Goal: Task Accomplishment & Management: Use online tool/utility

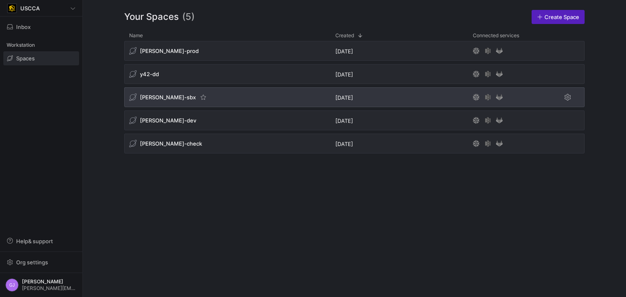
click at [164, 103] on div "[PERSON_NAME]-sbx" at bounding box center [227, 97] width 206 height 20
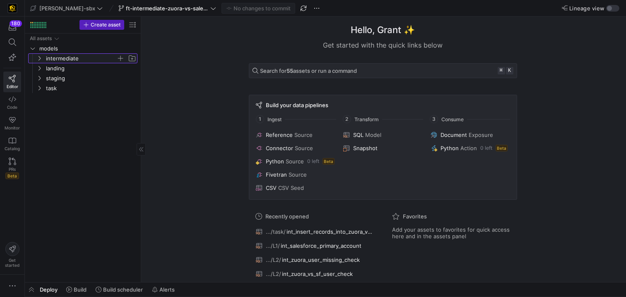
click at [53, 59] on span "intermediate" at bounding box center [81, 59] width 70 height 10
click at [55, 89] on span "L3" at bounding box center [85, 89] width 64 height 10
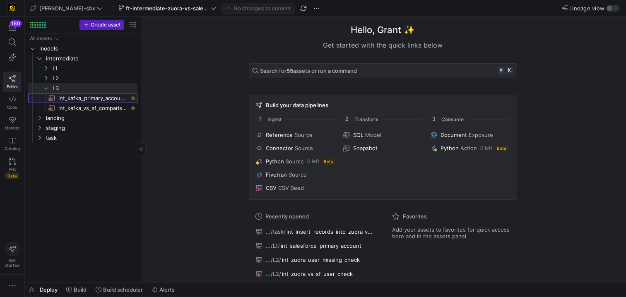
click at [77, 99] on span "int_kafka_primary_accounts​​​​​​​​​​" at bounding box center [93, 99] width 70 height 10
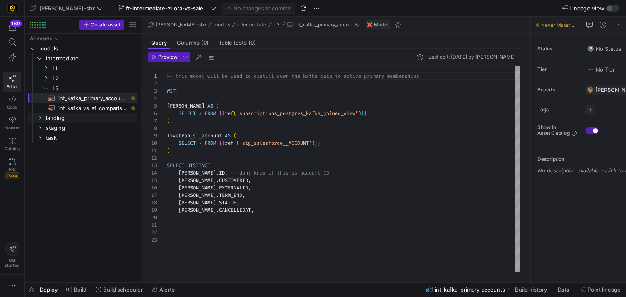
scroll to position [75, 0]
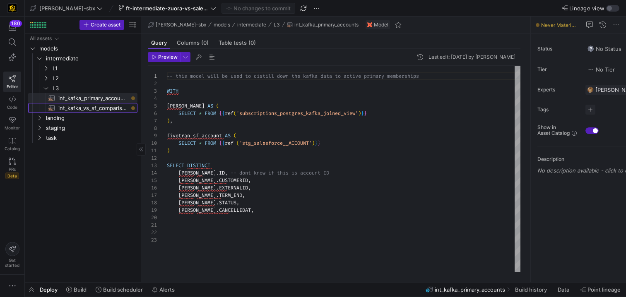
click at [72, 107] on span "int_kafka_vs_sf_comparison​​​​​​​​​​" at bounding box center [93, 109] width 70 height 10
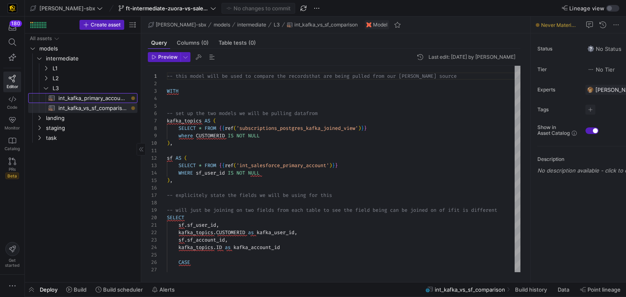
click at [96, 99] on span "int_kafka_primary_accounts​​​​​​​​​​" at bounding box center [93, 99] width 70 height 10
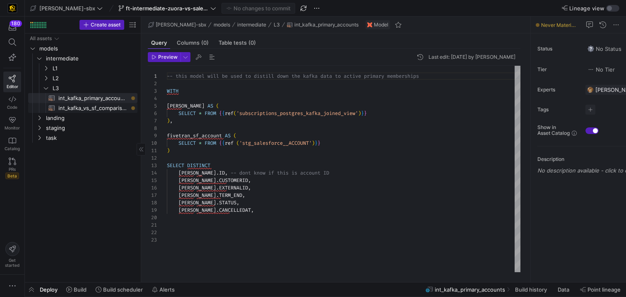
click at [80, 111] on span "int_kafka_vs_sf_comparison​​​​​​​​​​" at bounding box center [93, 109] width 70 height 10
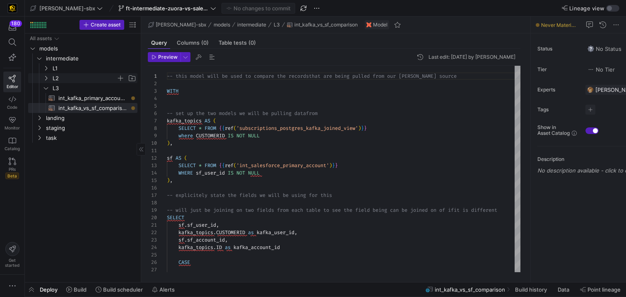
click at [74, 76] on span "L2" at bounding box center [85, 79] width 64 height 10
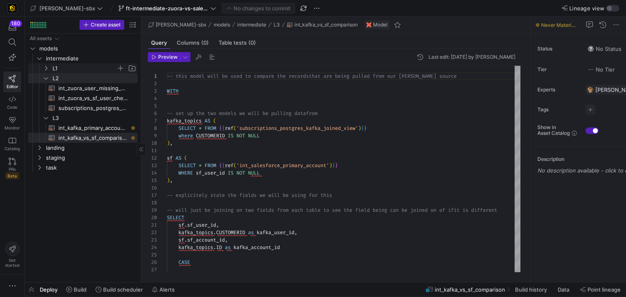
click at [70, 68] on span "L1" at bounding box center [85, 69] width 64 height 10
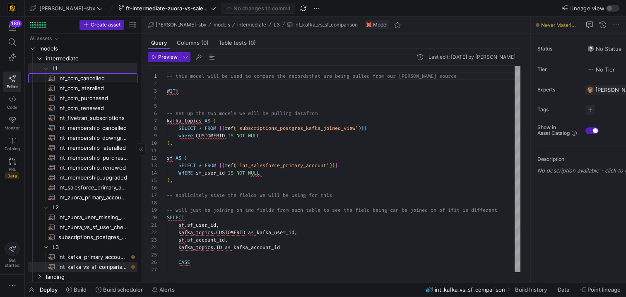
click at [77, 82] on span "int_ccm_cancelled​​​​​​​​​​" at bounding box center [93, 79] width 70 height 10
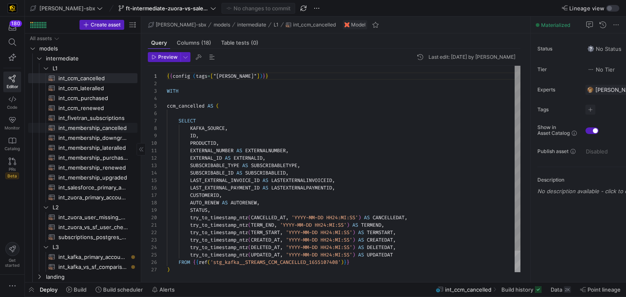
click at [78, 127] on span "int_membership_cancelled​​​​​​​​​​" at bounding box center [93, 128] width 70 height 10
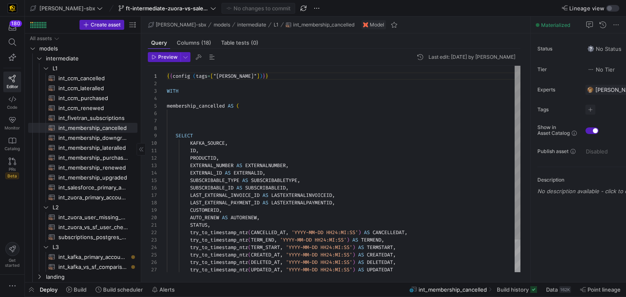
click at [83, 161] on span "int_membership_purchased​​​​​​​​​​" at bounding box center [93, 158] width 70 height 10
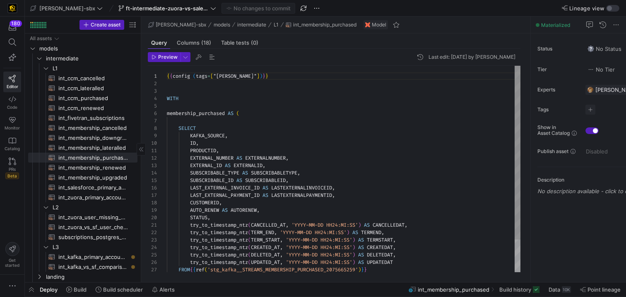
click at [87, 177] on span "int_membership_upgraded​​​​​​​​​​" at bounding box center [93, 178] width 70 height 10
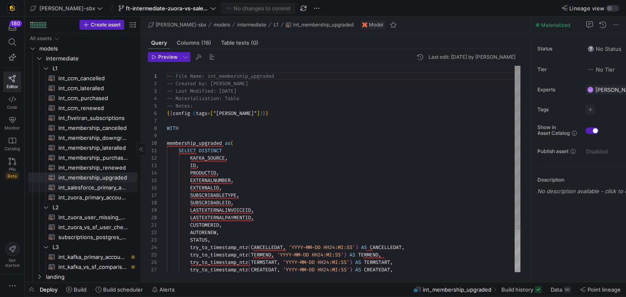
click at [91, 183] on link "int_salesforce_primary_account​​​​​​​​​​" at bounding box center [82, 188] width 109 height 10
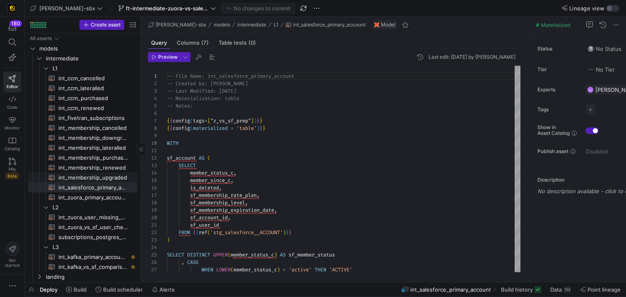
click at [90, 173] on link "int_membership_upgraded​​​​​​​​​​" at bounding box center [82, 178] width 109 height 10
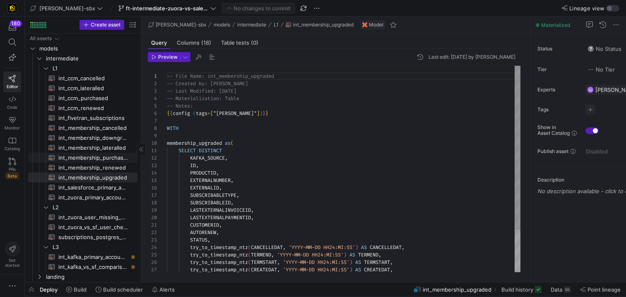
click at [91, 157] on span "int_membership_purchased​​​​​​​​​​" at bounding box center [93, 158] width 70 height 10
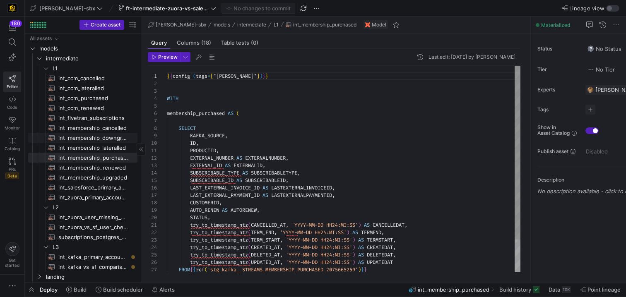
click at [89, 141] on span "int_membership_downgraded​​​​​​​​​​" at bounding box center [93, 138] width 70 height 10
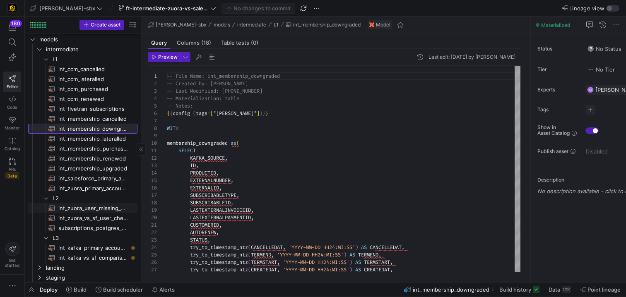
scroll to position [7, 0]
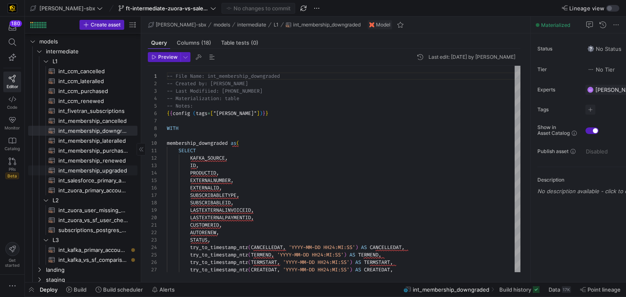
click at [98, 166] on span "int_membership_upgraded​​​​​​​​​​" at bounding box center [93, 171] width 70 height 10
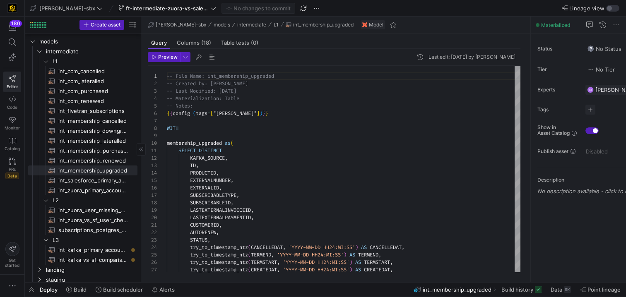
click at [98, 176] on span "int_salesforce_primary_account​​​​​​​​​​" at bounding box center [93, 181] width 70 height 10
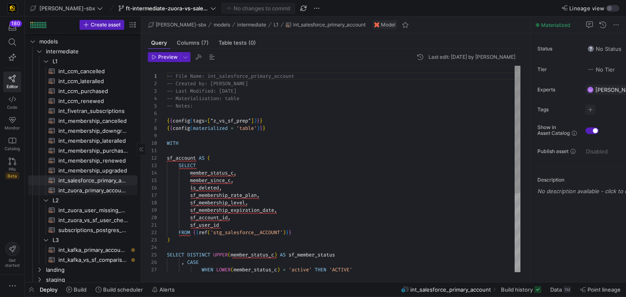
click at [101, 188] on span "int_zuora_primary_accounts​​​​​​​​​​" at bounding box center [93, 191] width 70 height 10
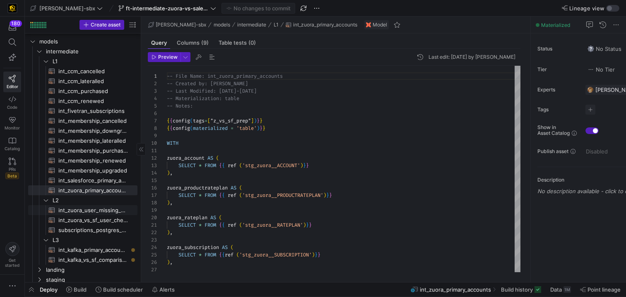
click at [98, 212] on span "int_zuora_user_missing_check​​​​​​​​​​" at bounding box center [93, 211] width 70 height 10
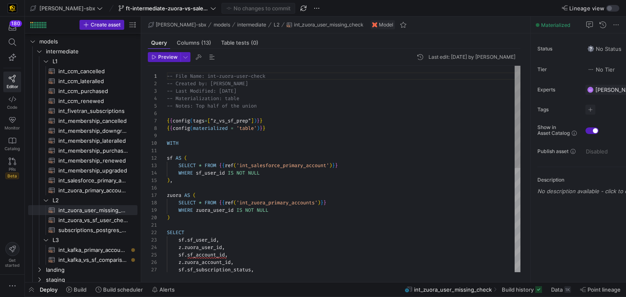
click at [294, 214] on div "-- File Name: int-zuora-user-check -- Created by: [PERSON_NAME] -- Last Modifie…" at bounding box center [344, 274] width 354 height 417
click at [206, 215] on div "-- File Name: int-zuora-user-check -- Created by: [PERSON_NAME] -- Last Modifie…" at bounding box center [344, 274] width 354 height 417
click at [198, 211] on div "-- File Name: int-zuora-user-check -- Created by: [PERSON_NAME] -- Last Modifie…" at bounding box center [344, 274] width 354 height 417
click at [180, 207] on div "-- File Name: int-zuora-user-check -- Created by: [PERSON_NAME] -- Last Modifie…" at bounding box center [344, 274] width 354 height 417
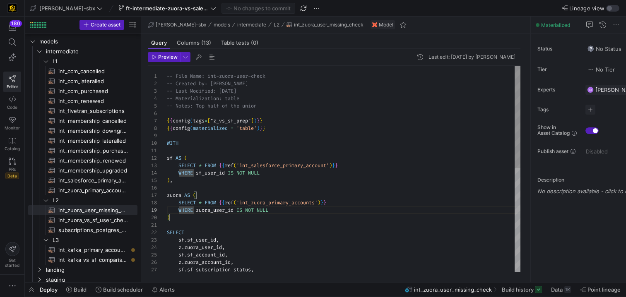
scroll to position [52, 12]
click at [179, 203] on div "-- File Name: int-zuora-user-check -- Created by: [PERSON_NAME] -- Last Modifie…" at bounding box center [344, 274] width 354 height 417
click at [85, 222] on span "int_zuora_vs_sf_user_check​​​​​​​​​​" at bounding box center [93, 221] width 70 height 10
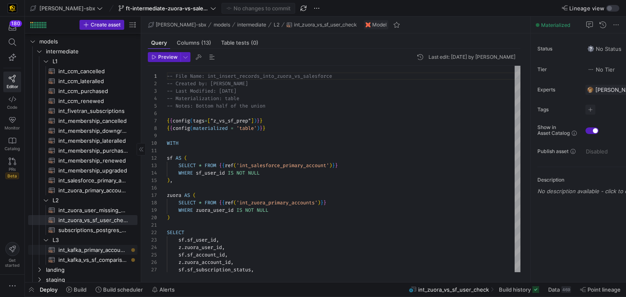
click at [88, 255] on link "int_kafka_primary_accounts​​​​​​​​​​" at bounding box center [82, 250] width 109 height 10
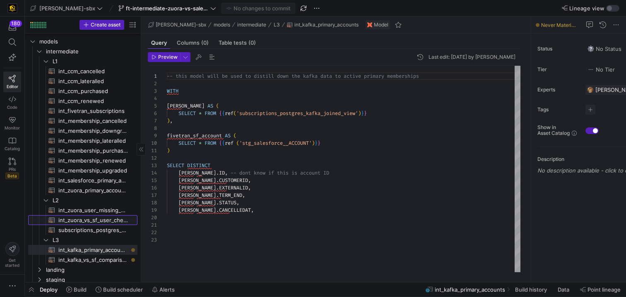
click at [89, 224] on span "int_zuora_vs_sf_user_check​​​​​​​​​​" at bounding box center [93, 221] width 70 height 10
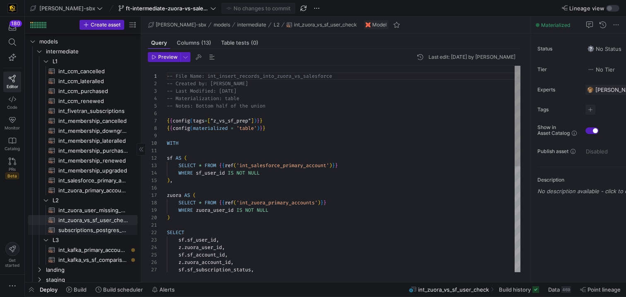
click at [92, 229] on span "subscriptions_postgres_kafka_joined_view​​​​​​​​​​" at bounding box center [93, 231] width 70 height 10
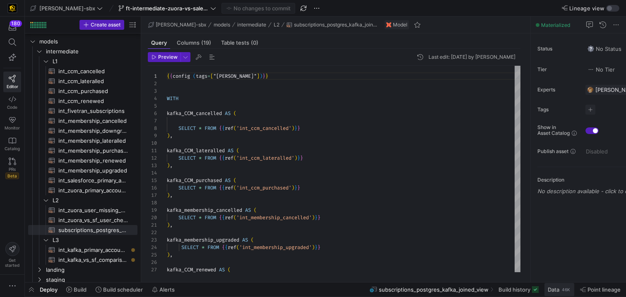
click at [557, 287] on span "Data" at bounding box center [554, 290] width 12 height 7
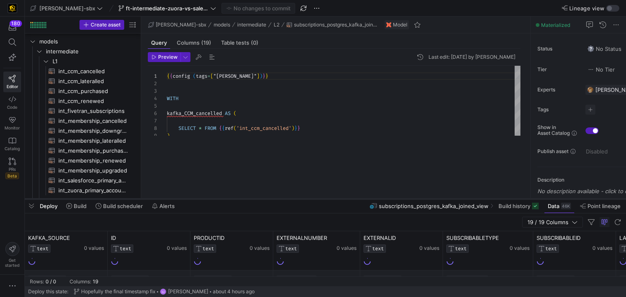
drag, startPoint x: 224, startPoint y: 147, endPoint x: 223, endPoint y: 200, distance: 53.0
click at [223, 200] on div at bounding box center [325, 199] width 601 height 3
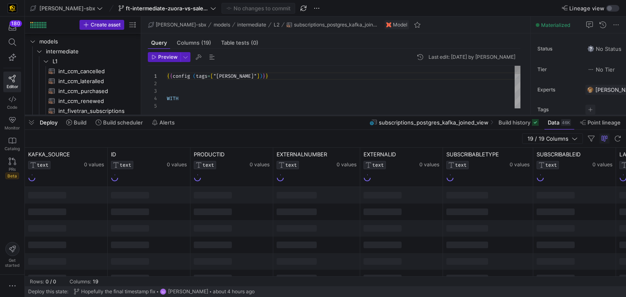
drag, startPoint x: 226, startPoint y: 199, endPoint x: 245, endPoint y: 114, distance: 86.6
click at [245, 114] on div at bounding box center [325, 115] width 601 height 3
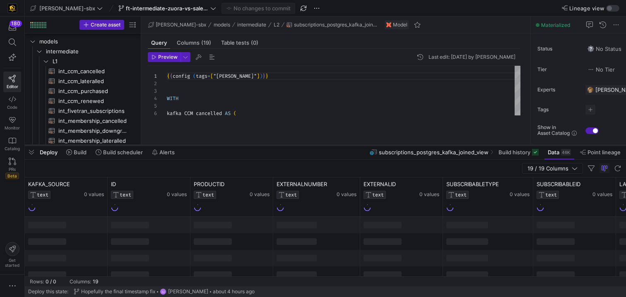
drag, startPoint x: 246, startPoint y: 114, endPoint x: 241, endPoint y: 152, distance: 38.5
click at [241, 147] on div at bounding box center [325, 145] width 601 height 3
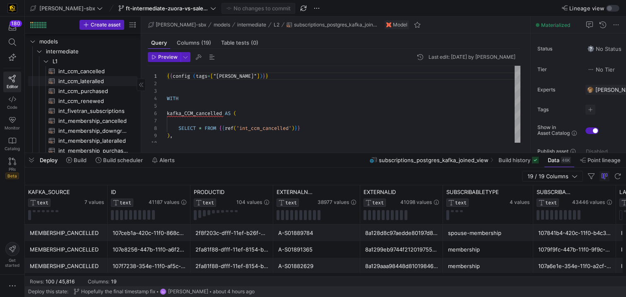
click at [89, 76] on link "int_ccm_cancelled​​​​​​​​​​" at bounding box center [82, 71] width 109 height 10
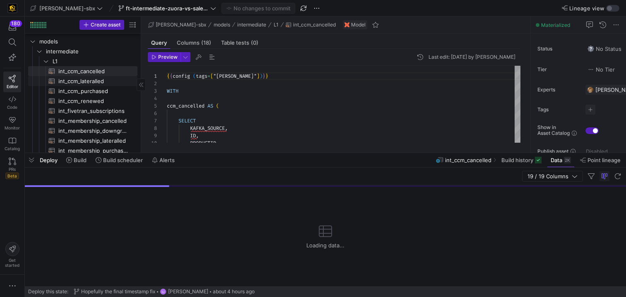
click at [99, 84] on span "int_ccm_lateralled​​​​​​​​​​" at bounding box center [93, 82] width 70 height 10
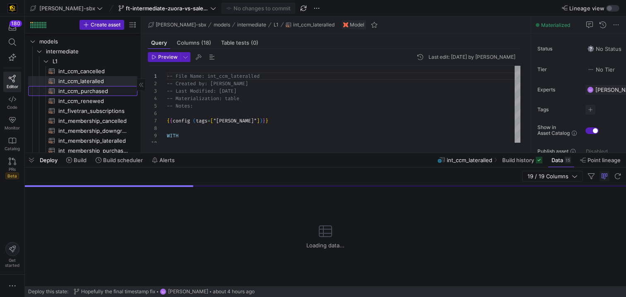
click at [99, 89] on span "int_ccm_purchased​​​​​​​​​​" at bounding box center [93, 92] width 70 height 10
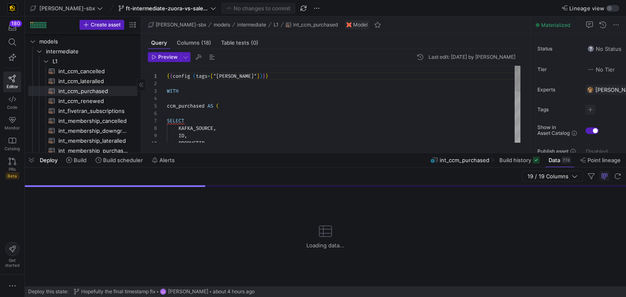
click at [100, 97] on span "int_ccm_renewed​​​​​​​​​​" at bounding box center [93, 102] width 70 height 10
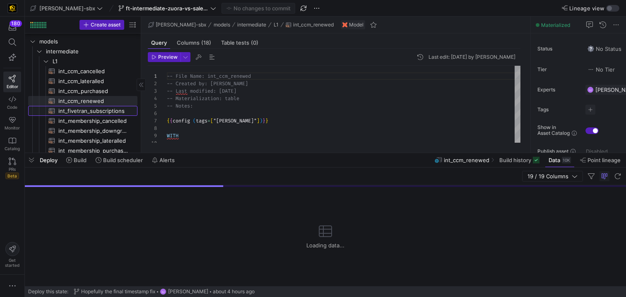
click at [101, 108] on span "int_fivetran_subscriptions​​​​​​​​​​" at bounding box center [93, 111] width 70 height 10
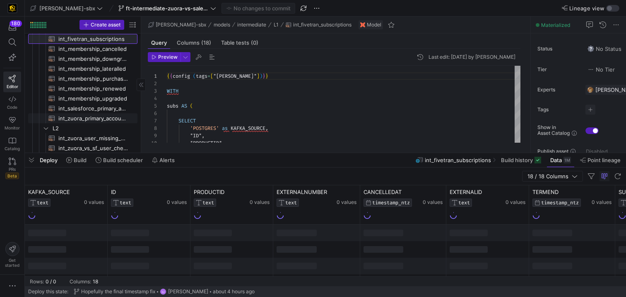
scroll to position [72, 0]
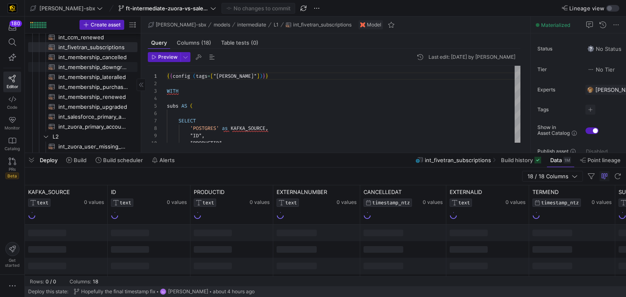
click at [94, 57] on span "int_membership_cancelled​​​​​​​​​​" at bounding box center [93, 58] width 70 height 10
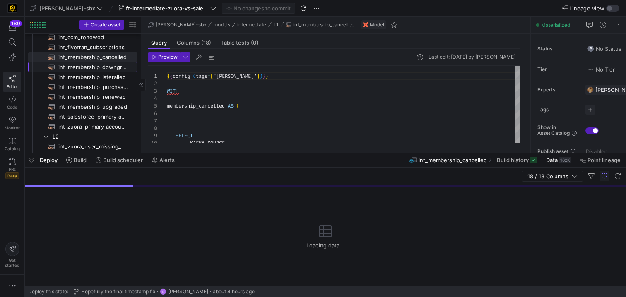
click at [94, 67] on span "int_membership_downgraded​​​​​​​​​​" at bounding box center [93, 68] width 70 height 10
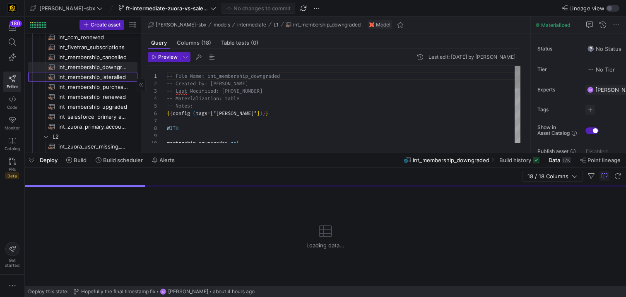
click at [95, 80] on span "int_membership_lateralled​​​​​​​​​​" at bounding box center [93, 77] width 70 height 10
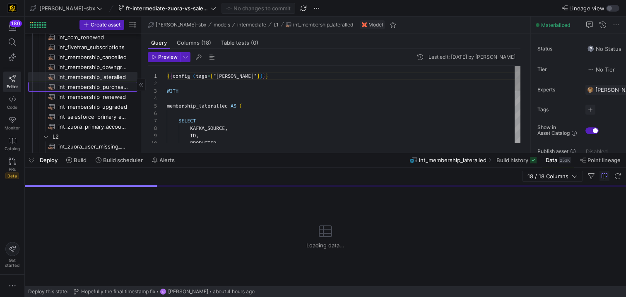
click at [95, 91] on span "int_membership_purchased​​​​​​​​​​" at bounding box center [93, 87] width 70 height 10
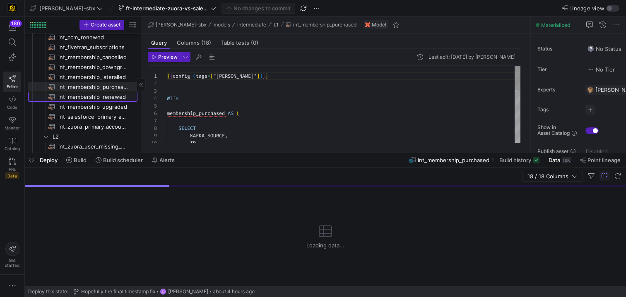
click at [95, 98] on span "int_membership_renewed​​​​​​​​​​" at bounding box center [93, 97] width 70 height 10
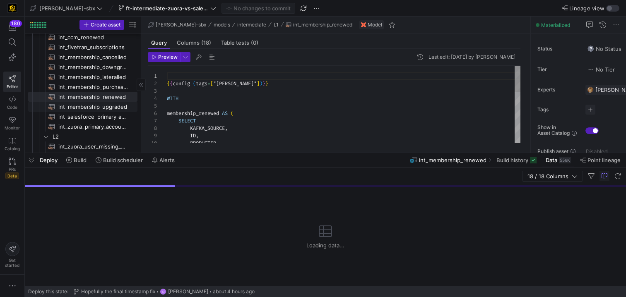
click at [95, 105] on span "int_membership_upgraded​​​​​​​​​​" at bounding box center [93, 107] width 70 height 10
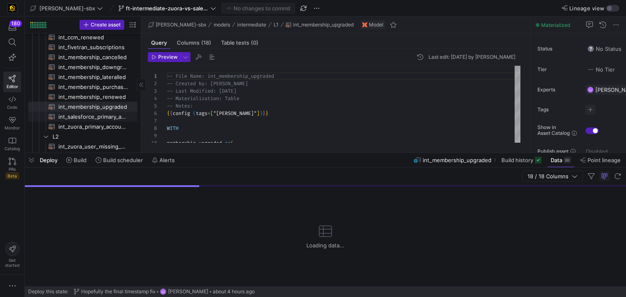
click at [94, 116] on span "int_salesforce_primary_account​​​​​​​​​​" at bounding box center [93, 117] width 70 height 10
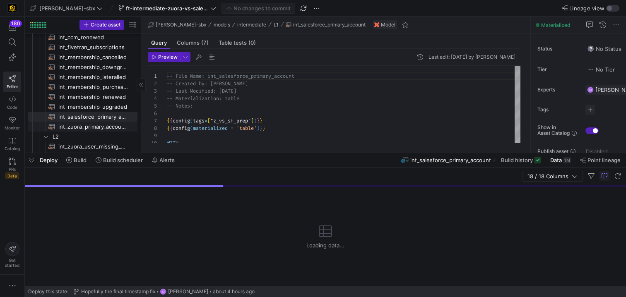
click at [97, 129] on span "int_zuora_primary_accounts​​​​​​​​​​" at bounding box center [93, 127] width 70 height 10
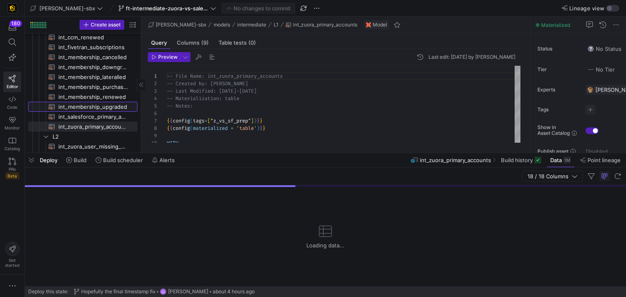
click at [91, 109] on span "int_membership_upgraded​​​​​​​​​​" at bounding box center [93, 107] width 70 height 10
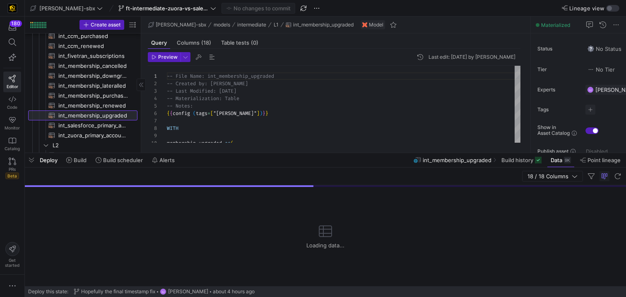
scroll to position [11, 0]
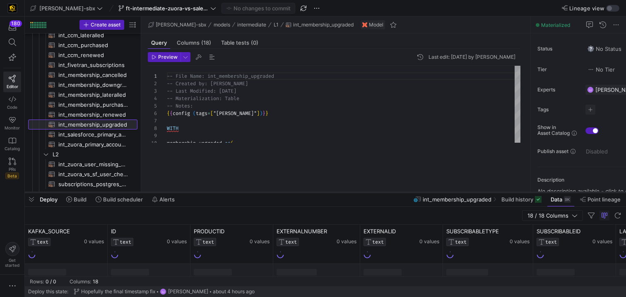
drag, startPoint x: 271, startPoint y: 153, endPoint x: 270, endPoint y: 192, distance: 39.3
click at [270, 192] on div at bounding box center [325, 192] width 601 height 3
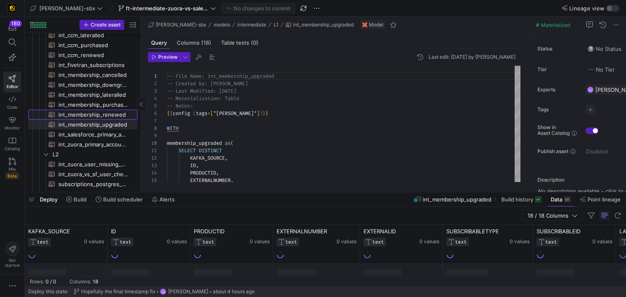
click at [100, 118] on span "int_membership_renewed​​​​​​​​​​" at bounding box center [93, 115] width 70 height 10
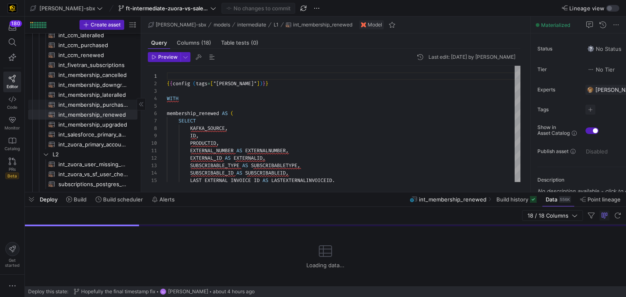
click at [99, 98] on span "int_membership_lateralled​​​​​​​​​​" at bounding box center [93, 95] width 70 height 10
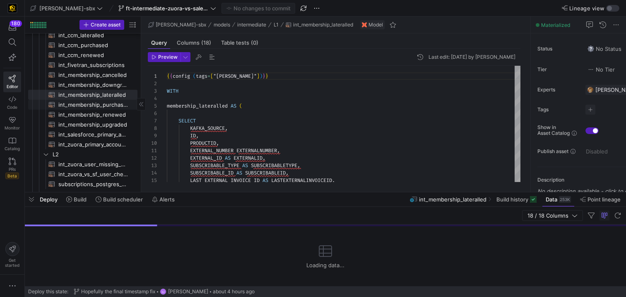
click at [100, 104] on span "int_membership_purchased​​​​​​​​​​" at bounding box center [93, 105] width 70 height 10
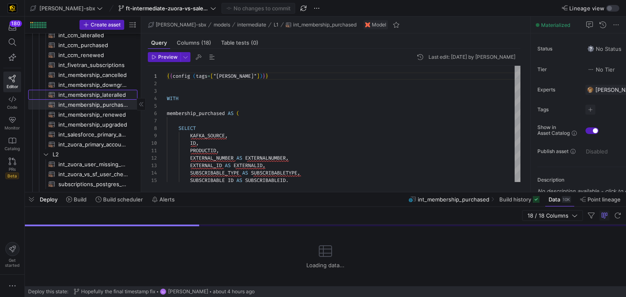
click at [99, 96] on span "int_membership_lateralled​​​​​​​​​​" at bounding box center [93, 95] width 70 height 10
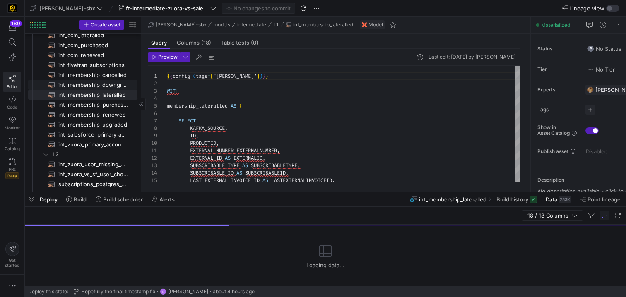
click at [97, 84] on span "int_membership_downgraded​​​​​​​​​​" at bounding box center [93, 85] width 70 height 10
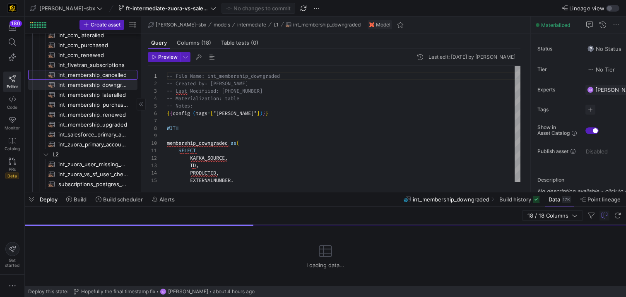
click at [96, 75] on span "int_membership_cancelled​​​​​​​​​​" at bounding box center [93, 75] width 70 height 10
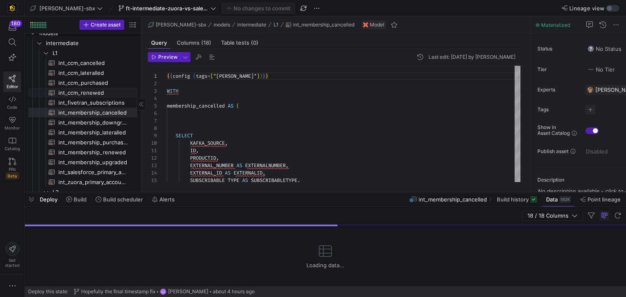
click at [94, 92] on span "int_ccm_renewed​​​​​​​​​​" at bounding box center [93, 93] width 70 height 10
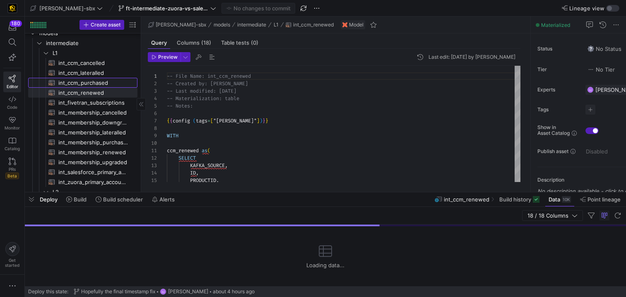
click at [96, 83] on span "int_ccm_purchased​​​​​​​​​​" at bounding box center [93, 83] width 70 height 10
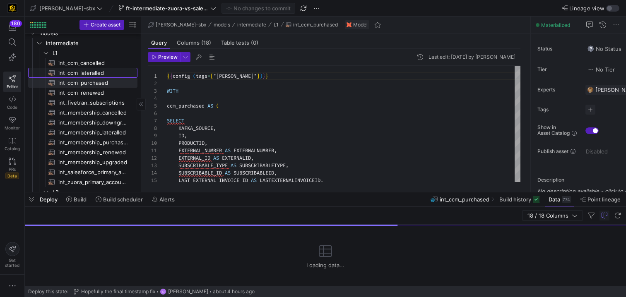
click at [97, 75] on span "int_ccm_lateralled​​​​​​​​​​" at bounding box center [93, 73] width 70 height 10
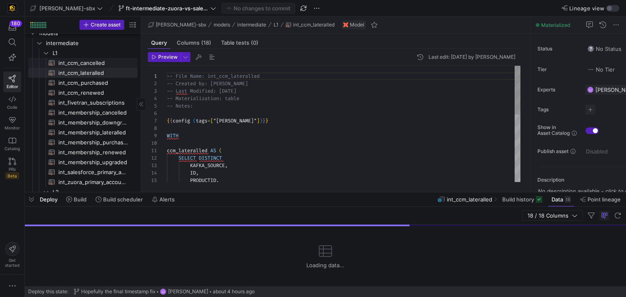
click at [98, 62] on span "int_ccm_cancelled​​​​​​​​​​" at bounding box center [93, 63] width 70 height 10
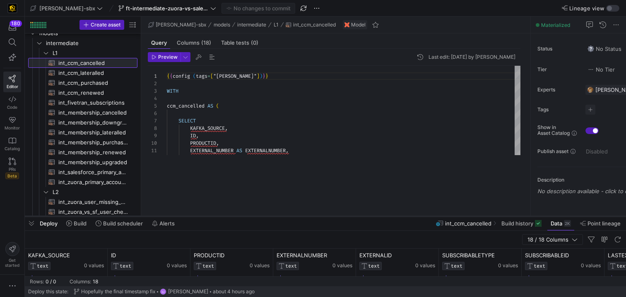
drag, startPoint x: 315, startPoint y: 192, endPoint x: 316, endPoint y: 216, distance: 24.0
click at [316, 216] on div at bounding box center [325, 216] width 601 height 3
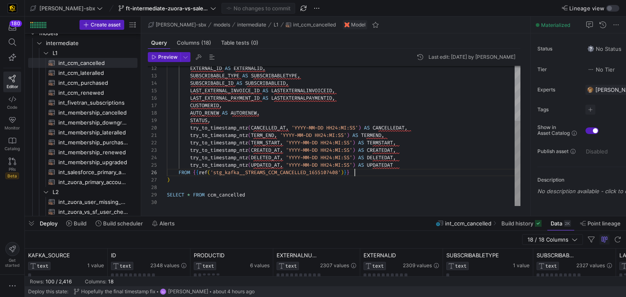
click at [357, 174] on div "EXTERNAL_ID AS EXTERNALID , SUBSCRIBABLE_TYPE AS SUBSCRIBABLETYPE , SUBSCRIBABL…" at bounding box center [344, 91] width 354 height 230
click at [439, 172] on div "EXTERNAL_ID AS EXTERNALID , SUBSCRIBABLE_TYPE AS SUBSCRIBABLETYPE , SUBSCRIBABL…" at bounding box center [344, 91] width 354 height 230
click at [439, 170] on div "EXTERNAL_ID AS EXTERNALID , SUBSCRIBABLE_TYPE AS SUBSCRIBABLETYPE , SUBSCRIBABL…" at bounding box center [344, 91] width 354 height 230
click at [438, 166] on div "EXTERNAL_ID AS EXTERNALID , SUBSCRIBABLE_TYPE AS SUBSCRIBABLETYPE , SUBSCRIBABL…" at bounding box center [344, 91] width 354 height 230
click at [406, 164] on div "EXTERNAL_ID AS EXTERNALID , SUBSCRIBABLE_TYPE AS SUBSCRIBABLETYPE , SUBSCRIBABL…" at bounding box center [344, 91] width 354 height 230
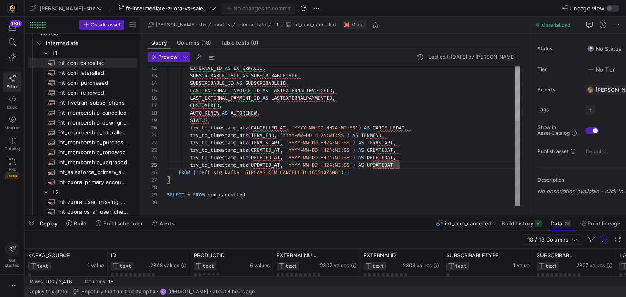
click at [408, 159] on div "EXTERNAL_ID AS EXTERNALID , SUBSCRIBABLE_TYPE AS SUBSCRIBABLETYPE , SUBSCRIBABL…" at bounding box center [344, 91] width 354 height 230
click at [410, 152] on div "EXTERNAL_ID AS EXTERNALID , SUBSCRIBABLE_TYPE AS SUBSCRIBABLETYPE , SUBSCRIBABL…" at bounding box center [344, 91] width 354 height 230
click at [415, 127] on div "EXTERNAL_ID AS EXTERNALID , SUBSCRIBABLE_TYPE AS SUBSCRIBABLETYPE , SUBSCRIBABL…" at bounding box center [344, 91] width 354 height 230
click at [370, 113] on div "EXTERNAL_ID AS EXTERNALID , SUBSCRIBABLE_TYPE AS SUBSCRIBABLETYPE , SUBSCRIBABL…" at bounding box center [344, 91] width 354 height 230
click at [287, 116] on div "EXTERNAL_ID AS EXTERNALID , SUBSCRIBABLE_TYPE AS SUBSCRIBABLETYPE , SUBSCRIBABL…" at bounding box center [344, 91] width 354 height 230
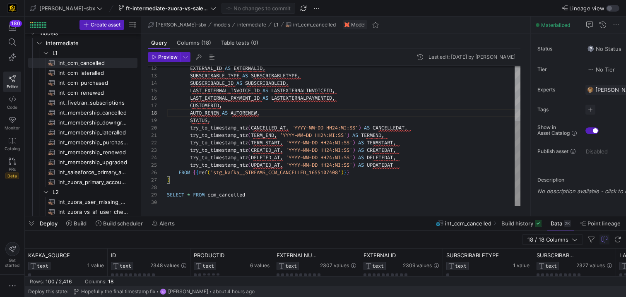
click at [283, 110] on div "EXTERNAL_ID AS EXTERNALID , SUBSCRIBABLE_TYPE AS SUBSCRIBABLETYPE , SUBSCRIBABL…" at bounding box center [344, 91] width 354 height 230
click at [281, 104] on div "EXTERNAL_ID AS EXTERNALID , SUBSCRIBABLE_TYPE AS SUBSCRIBABLETYPE , SUBSCRIBABL…" at bounding box center [344, 91] width 354 height 230
click at [357, 96] on div "EXTERNAL_ID AS EXTERNALID , SUBSCRIBABLE_TYPE AS SUBSCRIBABLETYPE , SUBSCRIBABL…" at bounding box center [344, 91] width 354 height 230
click at [360, 92] on div "EXTERNAL_ID AS EXTERNALID , SUBSCRIBABLE_TYPE AS SUBSCRIBABLETYPE , SUBSCRIBABL…" at bounding box center [344, 91] width 354 height 230
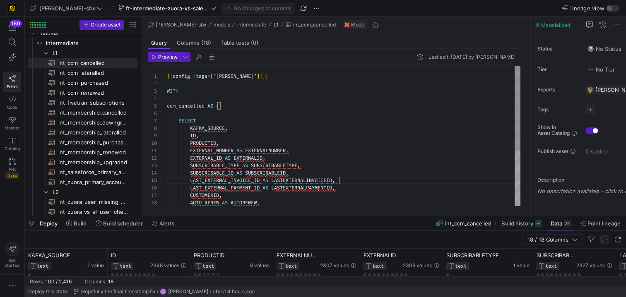
click at [166, 84] on div "2" at bounding box center [157, 83] width 19 height 7
click at [169, 83] on div "EXTERNAL_ID AS EXTERNALID , SUBSCRIBABLE_TYPE AS SUBSCRIBABLETYPE , SUBSCRIBABL…" at bounding box center [344, 181] width 354 height 230
click at [204, 94] on div "EXTERNAL_ID AS EXTERNALID , SUBSCRIBABLE_TYPE AS SUBSCRIBABLETYPE , SUBSCRIBABL…" at bounding box center [344, 181] width 354 height 230
click at [198, 101] on div "EXTERNAL_ID AS EXTERNALID , SUBSCRIBABLE_TYPE AS SUBSCRIBABLETYPE , SUBSCRIBABL…" at bounding box center [344, 181] width 354 height 230
click at [183, 87] on div "EXTERNAL_ID AS EXTERNALID , SUBSCRIBABLE_TYPE AS SUBSCRIBABLETYPE , SUBSCRIBABL…" at bounding box center [344, 181] width 354 height 230
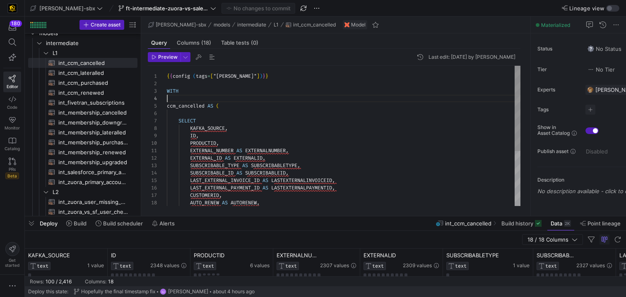
click at [188, 99] on div "EXTERNAL_ID AS EXTERNALID , SUBSCRIBABLE_TYPE AS SUBSCRIBABLETYPE , SUBSCRIBABL…" at bounding box center [344, 181] width 354 height 230
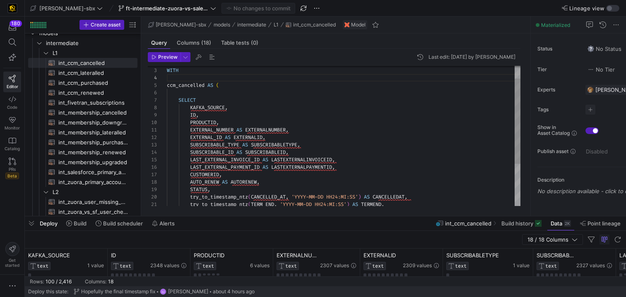
click at [180, 93] on div "EXTERNAL_ID AS EXTERNALID , SUBSCRIBABLE_TYPE AS SUBSCRIBABLETYPE , SUBSCRIBABL…" at bounding box center [344, 160] width 354 height 230
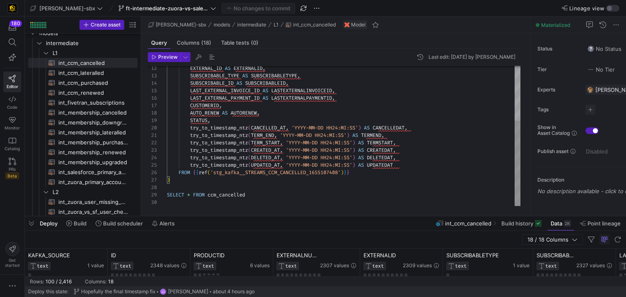
click at [193, 188] on div "EXTERNAL_ID AS EXTERNALID , SUBSCRIBABLE_TYPE AS SUBSCRIBABLETYPE , SUBSCRIBABL…" at bounding box center [344, 91] width 354 height 230
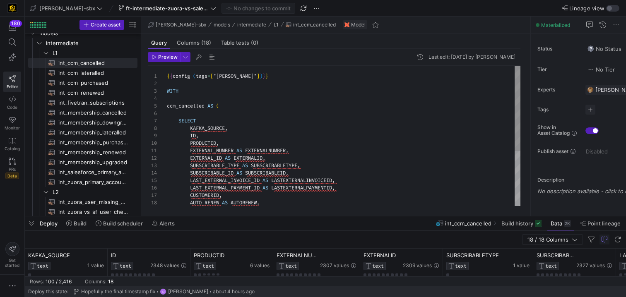
scroll to position [15, 12]
click at [196, 89] on div "EXTERNAL_ID AS EXTERNALID , SUBSCRIBABLE_TYPE AS SUBSCRIBABLETYPE , SUBSCRIBABL…" at bounding box center [344, 181] width 354 height 230
click at [198, 86] on div "EXTERNAL_ID AS EXTERNALID , SUBSCRIBABLE_TYPE AS SUBSCRIBABLETYPE , SUBSCRIBABL…" at bounding box center [344, 181] width 354 height 230
click at [198, 99] on div "EXTERNAL_ID AS EXTERNALID , SUBSCRIBABLE_TYPE AS SUBSCRIBABLETYPE , SUBSCRIBABL…" at bounding box center [344, 181] width 354 height 230
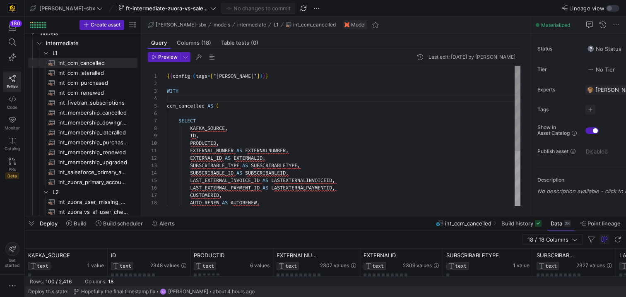
scroll to position [37, 0]
click at [221, 111] on div "EXTERNAL_ID AS EXTERNALID , SUBSCRIBABLE_TYPE AS SUBSCRIBABLETYPE , SUBSCRIBABL…" at bounding box center [344, 181] width 354 height 230
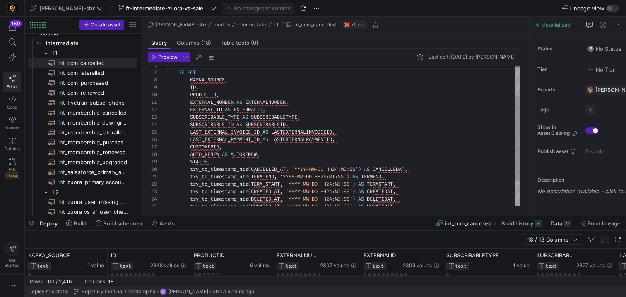
click at [244, 163] on div "EXTERNAL_ID AS EXTERNALID , SUBSCRIBABLE_TYPE AS SUBSCRIBABLETYPE , SUBSCRIBABL…" at bounding box center [344, 132] width 354 height 230
click at [262, 156] on div "EXTERNAL_ID AS EXTERNALID , SUBSCRIBABLE_TYPE AS SUBSCRIBABLETYPE , SUBSCRIBABL…" at bounding box center [344, 132] width 354 height 230
click at [275, 149] on div "EXTERNAL_ID AS EXTERNALID , SUBSCRIBABLE_TYPE AS SUBSCRIBABLETYPE , SUBSCRIBABL…" at bounding box center [344, 132] width 354 height 230
click at [368, 133] on div "EXTERNAL_ID AS EXTERNALID , SUBSCRIBABLE_TYPE AS SUBSCRIBABLETYPE , SUBSCRIBABL…" at bounding box center [344, 132] width 354 height 230
click at [364, 139] on div "EXTERNAL_ID AS EXTERNALID , SUBSCRIBABLE_TYPE AS SUBSCRIBABLETYPE , SUBSCRIBABL…" at bounding box center [344, 132] width 354 height 230
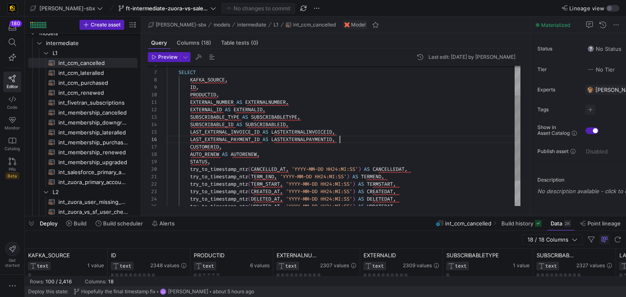
click at [357, 127] on div "EXTERNAL_ID AS EXTERNALID , SUBSCRIBABLE_TYPE AS SUBSCRIBABLETYPE , SUBSCRIBABL…" at bounding box center [344, 132] width 354 height 230
click at [355, 120] on div "EXTERNAL_ID AS EXTERNALID , SUBSCRIBABLE_TYPE AS SUBSCRIBABLETYPE , SUBSCRIBABL…" at bounding box center [344, 132] width 354 height 230
click at [345, 109] on div "EXTERNAL_ID AS EXTERNALID , SUBSCRIBABLE_TYPE AS SUBSCRIBABLETYPE , SUBSCRIBABL…" at bounding box center [344, 132] width 354 height 230
click at [343, 103] on div "EXTERNAL_ID AS EXTERNALID , SUBSCRIBABLE_TYPE AS SUBSCRIBABLETYPE , SUBSCRIBABL…" at bounding box center [344, 132] width 354 height 230
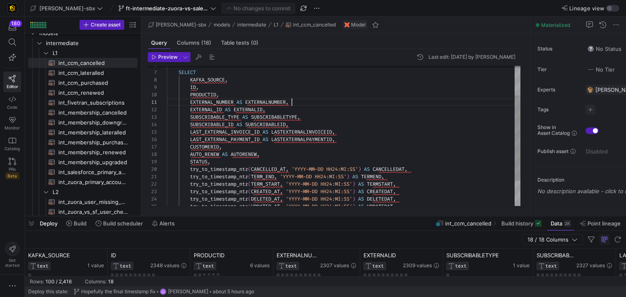
scroll to position [0, 125]
click at [340, 97] on div "EXTERNAL_ID AS EXTERNALID , SUBSCRIBABLE_TYPE AS SUBSCRIBABLETYPE , SUBSCRIBABL…" at bounding box center [344, 132] width 354 height 230
click at [338, 90] on div "EXTERNAL_ID AS EXTERNALID , SUBSCRIBABLE_TYPE AS SUBSCRIBABLETYPE , SUBSCRIBABL…" at bounding box center [344, 132] width 354 height 230
click at [337, 85] on div "EXTERNAL_ID AS EXTERNALID , SUBSCRIBABLE_TYPE AS SUBSCRIBABLETYPE , SUBSCRIBABL…" at bounding box center [344, 132] width 354 height 230
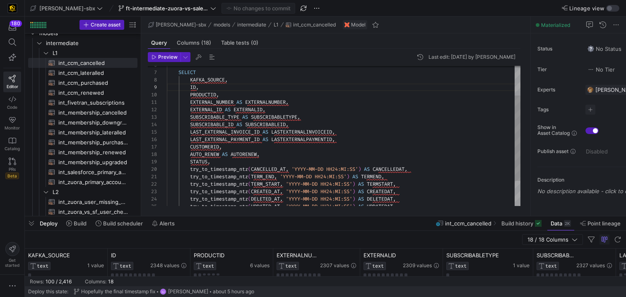
click at [336, 81] on div "EXTERNAL_ID AS EXTERNALID , SUBSCRIBABLE_TYPE AS SUBSCRIBABLETYPE , SUBSCRIBABL…" at bounding box center [344, 132] width 354 height 230
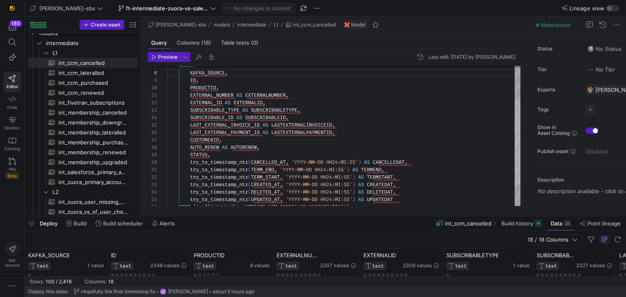
click at [519, 151] on div at bounding box center [518, 142] width 6 height 85
click at [272, 131] on div "EXTERNAL_ID AS EXTERNALID , SUBSCRIBABLE_TYPE AS SUBSCRIBABLETYPE , SUBSCRIBABL…" at bounding box center [344, 125] width 354 height 230
click at [319, 136] on div "EXTERNAL_ID AS EXTERNALID , SUBSCRIBABLE_TYPE AS SUBSCRIBABLETYPE , SUBSCRIBABL…" at bounding box center [344, 125] width 354 height 230
click at [348, 147] on div "EXTERNAL_ID AS EXTERNALID , SUBSCRIBABLE_TYPE AS SUBSCRIBABLETYPE , SUBSCRIBABL…" at bounding box center [344, 125] width 354 height 230
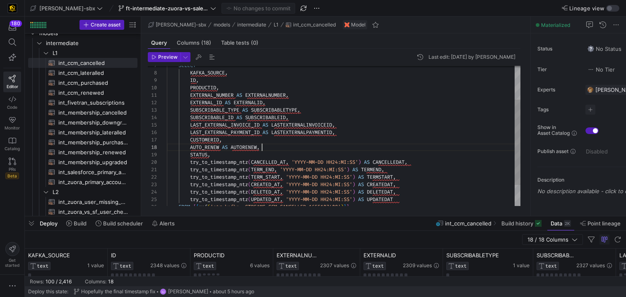
click at [299, 159] on div "EXTERNAL_ID AS EXTERNALID , SUBSCRIBABLE_TYPE AS SUBSCRIBABLETYPE , SUBSCRIBABL…" at bounding box center [344, 125] width 354 height 230
click at [292, 157] on div "EXTERNAL_ID AS EXTERNALID , SUBSCRIBABLE_TYPE AS SUBSCRIBABLETYPE , SUBSCRIBABL…" at bounding box center [344, 125] width 354 height 230
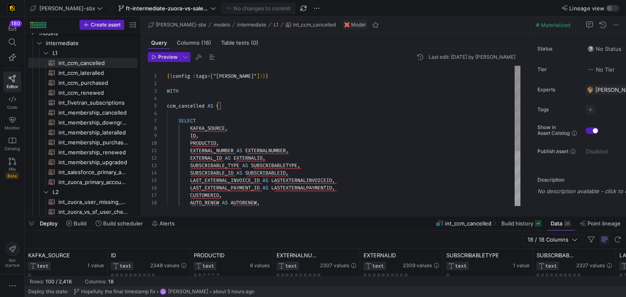
click at [309, 132] on div "EXTERNAL_ID AS EXTERNALID , SUBSCRIBABLE_TYPE AS SUBSCRIBABLETYPE , SUBSCRIBABL…" at bounding box center [344, 181] width 354 height 230
click at [287, 120] on div "EXTERNAL_ID AS EXTERNALID , SUBSCRIBABLE_TYPE AS SUBSCRIBABLETYPE , SUBSCRIBABL…" at bounding box center [344, 181] width 354 height 230
click at [282, 110] on div "EXTERNAL_ID AS EXTERNALID , SUBSCRIBABLE_TYPE AS SUBSCRIBABLETYPE , SUBSCRIBABL…" at bounding box center [344, 181] width 354 height 230
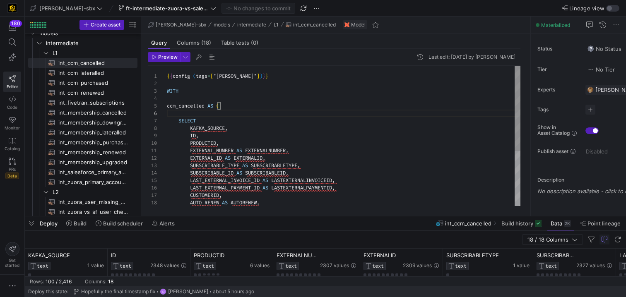
click at [280, 104] on div "EXTERNAL_ID AS EXTERNALID , SUBSCRIBABLE_TYPE AS SUBSCRIBABLETYPE , SUBSCRIBABL…" at bounding box center [344, 181] width 354 height 230
click at [271, 92] on div "EXTERNAL_ID AS EXTERNALID , SUBSCRIBABLE_TYPE AS SUBSCRIBABLETYPE , SUBSCRIBABL…" at bounding box center [344, 181] width 354 height 230
click at [312, 80] on div "EXTERNAL_ID AS EXTERNALID , SUBSCRIBABLE_TYPE AS SUBSCRIBABLETYPE , SUBSCRIBABL…" at bounding box center [344, 181] width 354 height 230
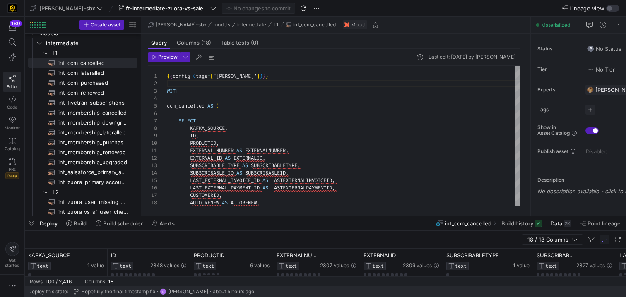
click at [304, 219] on div "Deploy Build Build scheduler Alerts int_ccm_cancelled Build history Data 2K Poi…" at bounding box center [325, 224] width 601 height 14
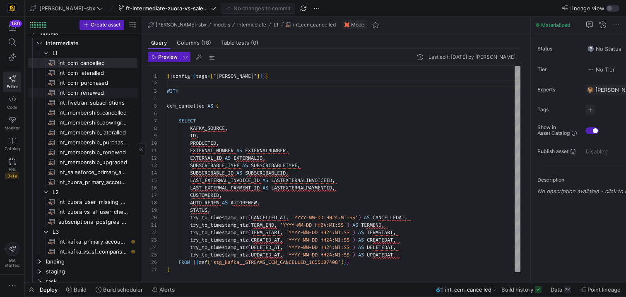
click at [82, 92] on span "int_ccm_renewed​​​​​​​​​​" at bounding box center [93, 93] width 70 height 10
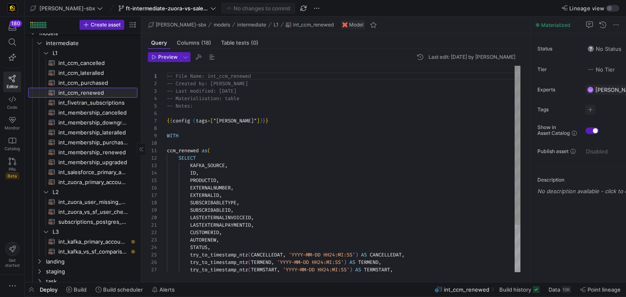
scroll to position [75, 0]
click at [85, 72] on span "int_ccm_lateralled​​​​​​​​​​" at bounding box center [93, 73] width 70 height 10
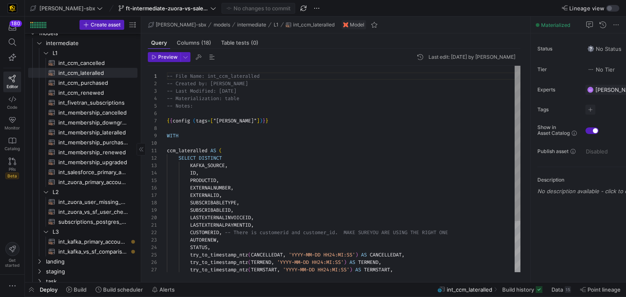
click at [86, 66] on span "int_ccm_cancelled​​​​​​​​​​" at bounding box center [93, 63] width 70 height 10
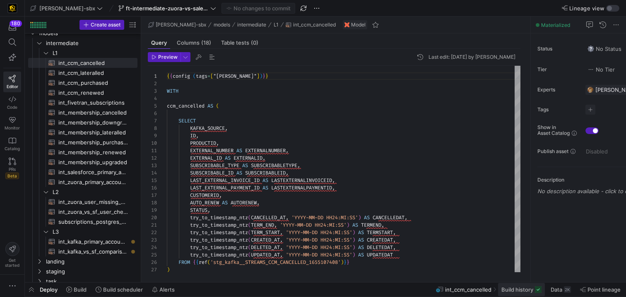
click at [519, 288] on span "Build history" at bounding box center [518, 290] width 32 height 7
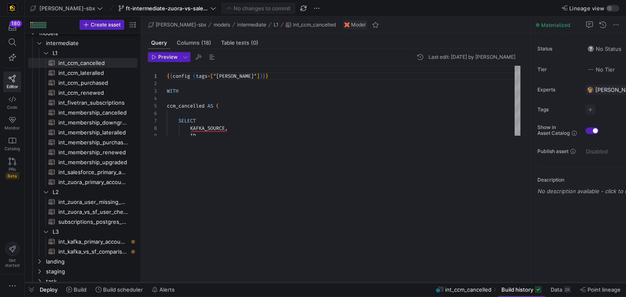
drag, startPoint x: 359, startPoint y: 146, endPoint x: 354, endPoint y: 284, distance: 138.0
click at [349, 284] on div at bounding box center [325, 282] width 601 height 3
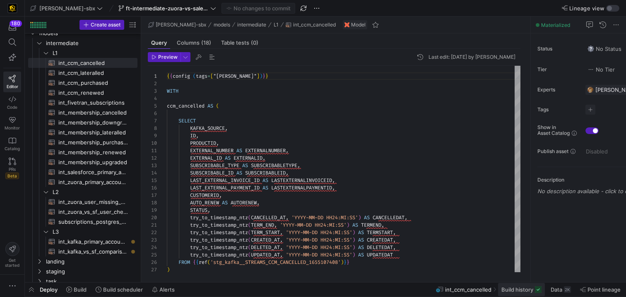
click at [522, 287] on span "Build history" at bounding box center [518, 290] width 32 height 7
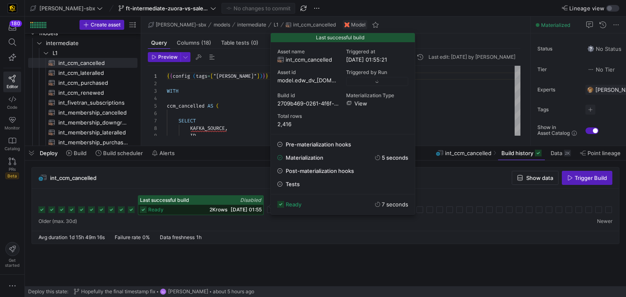
click at [196, 207] on div "ready 2K rows [DATE] 01:55" at bounding box center [200, 210] width 125 height 10
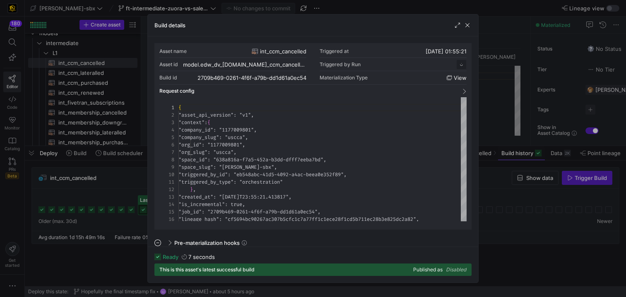
scroll to position [75, 0]
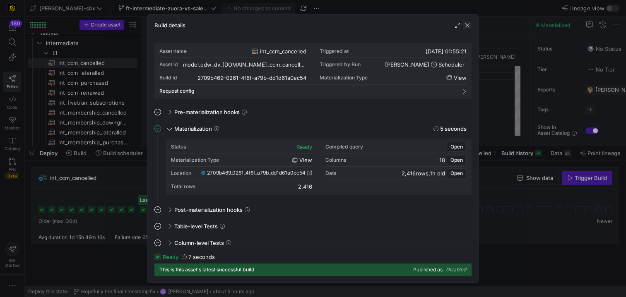
click at [470, 28] on span "button" at bounding box center [467, 25] width 8 height 8
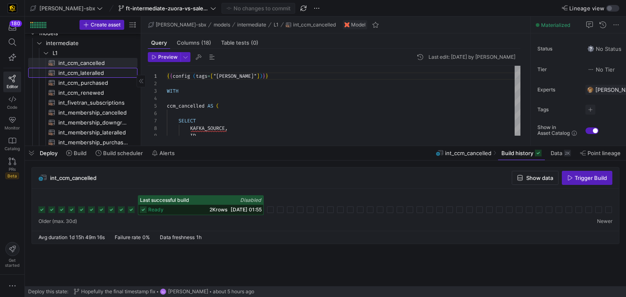
click at [98, 72] on span "int_ccm_lateralled​​​​​​​​​​" at bounding box center [93, 73] width 70 height 10
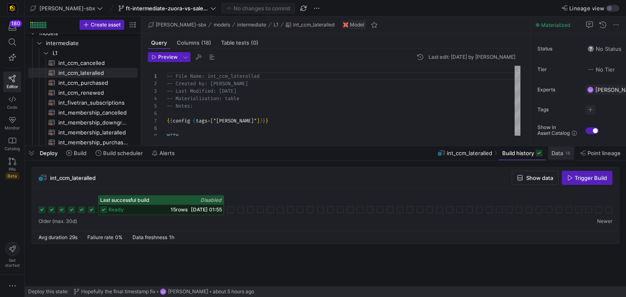
click at [559, 157] on span at bounding box center [561, 153] width 26 height 13
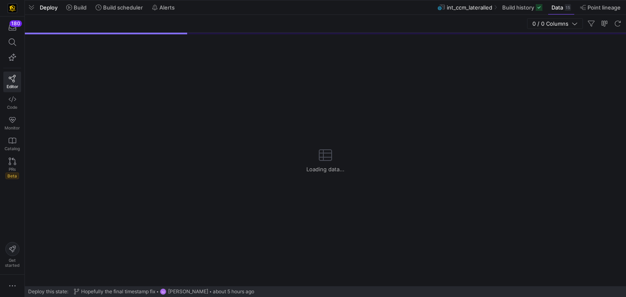
drag, startPoint x: 244, startPoint y: 147, endPoint x: 258, endPoint y: -14, distance: 161.4
click at [258, 0] on html "180 Editor Code Monitor Catalog PRs Beta Get started [PERSON_NAME]-sbx ft-inter…" at bounding box center [313, 148] width 626 height 297
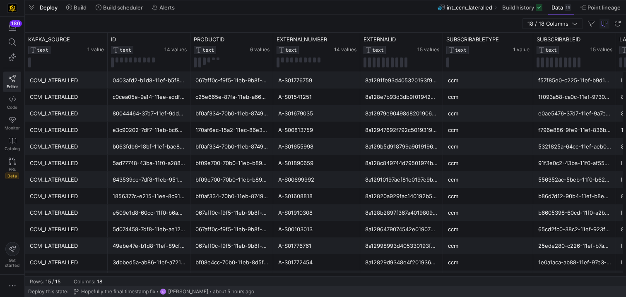
click at [97, 250] on div "CCM_LATERALLED" at bounding box center [66, 246] width 73 height 16
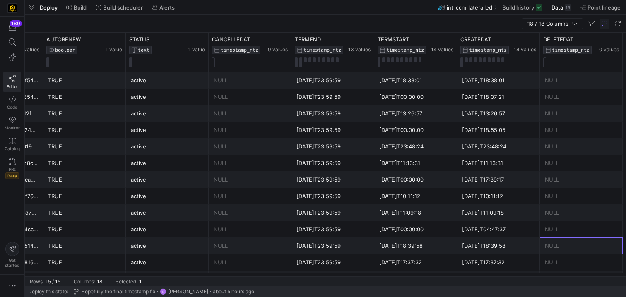
scroll to position [0, 952]
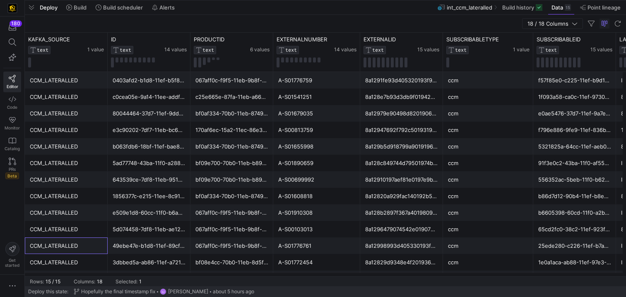
click at [251, 13] on div "Deploy Build Build scheduler Alerts int_ccm_lateralled Build history Data 15 Po…" at bounding box center [325, 7] width 601 height 14
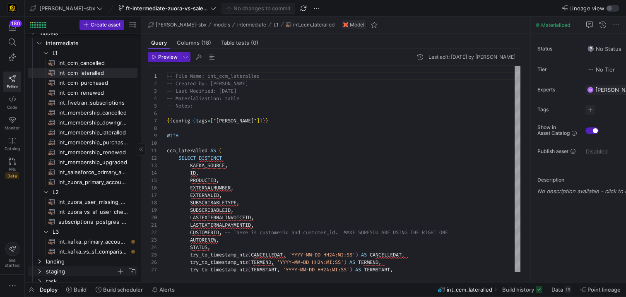
click at [62, 270] on span "staging" at bounding box center [81, 272] width 70 height 10
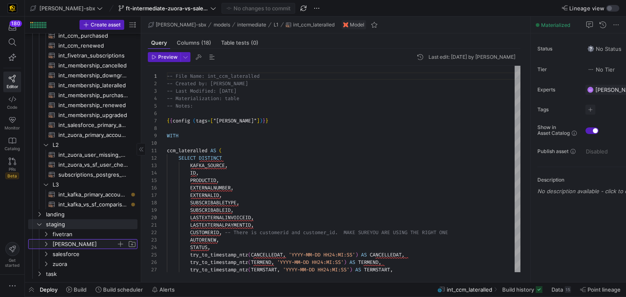
click at [68, 245] on span "[PERSON_NAME]" at bounding box center [85, 245] width 64 height 10
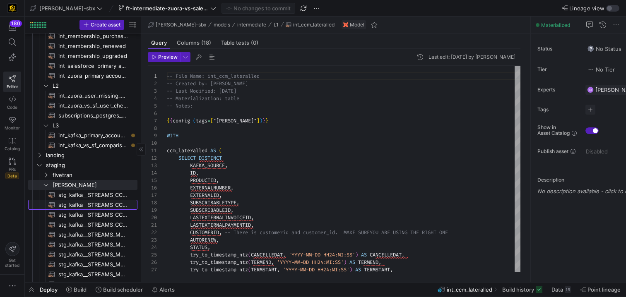
click at [81, 203] on span "stg_kafka__STREAMS_CCM_LATERALLED_1828349067​​​​​​​​​​" at bounding box center [93, 205] width 70 height 10
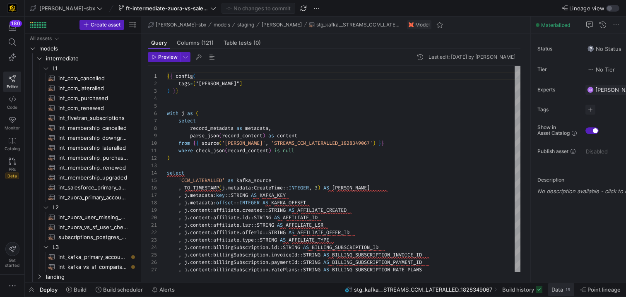
click at [562, 291] on span "Data" at bounding box center [558, 290] width 12 height 7
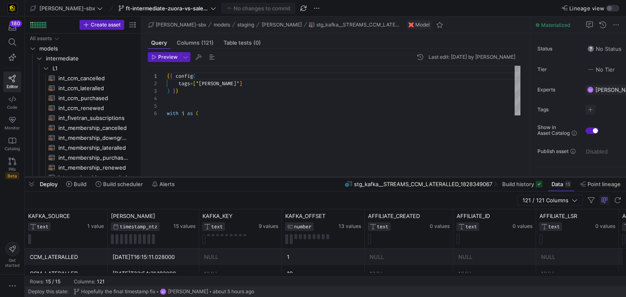
drag, startPoint x: 292, startPoint y: 147, endPoint x: 329, endPoint y: 191, distance: 57.4
click at [329, 179] on div at bounding box center [325, 177] width 601 height 3
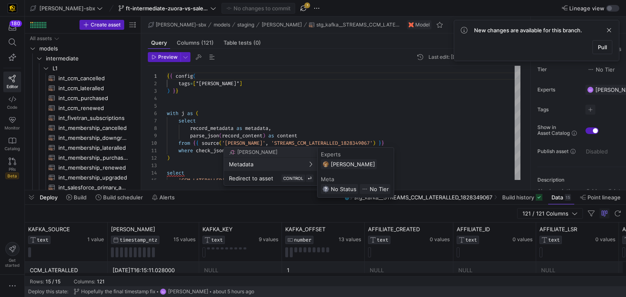
click at [80, 159] on div at bounding box center [313, 148] width 626 height 297
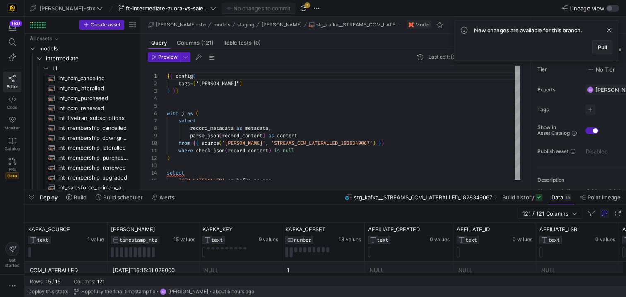
click at [610, 44] on span at bounding box center [602, 47] width 19 height 13
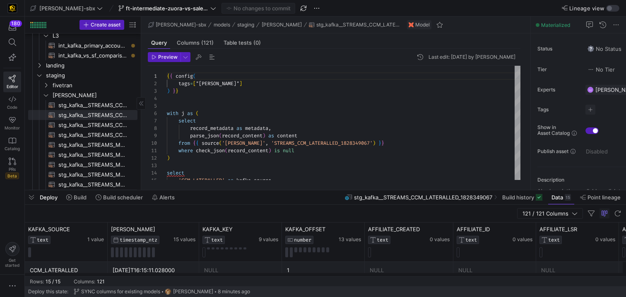
scroll to position [251, 0]
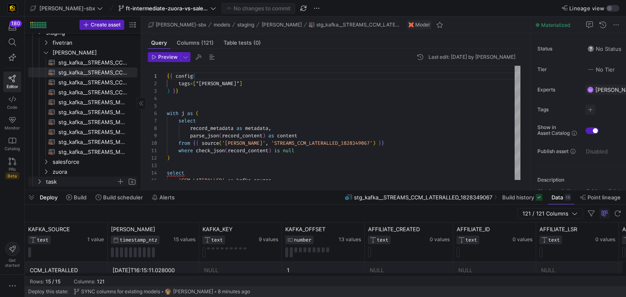
click at [70, 182] on span "task" at bounding box center [81, 182] width 70 height 10
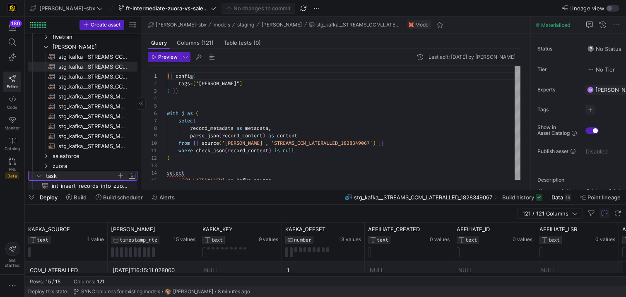
scroll to position [261, 0]
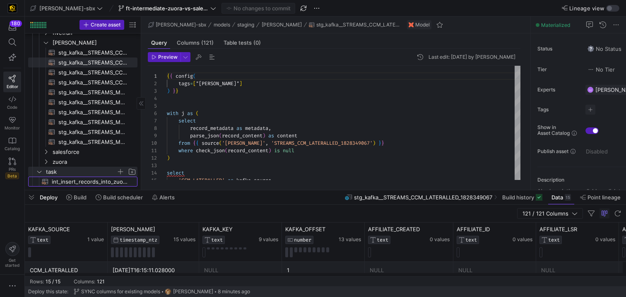
click at [72, 179] on span "int_insert_records_into_zuora_vs_salesforce​​​​​​​​​​" at bounding box center [90, 182] width 76 height 10
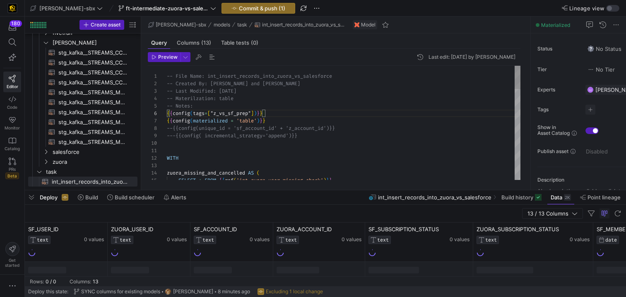
scroll to position [45, 0]
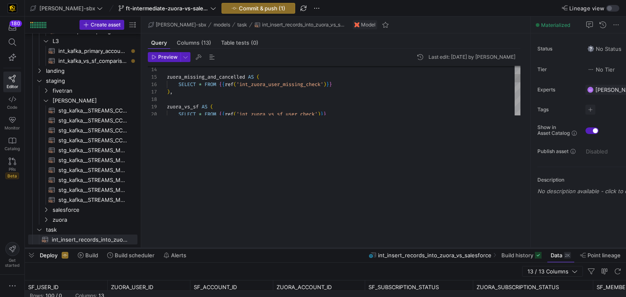
scroll to position [203, 0]
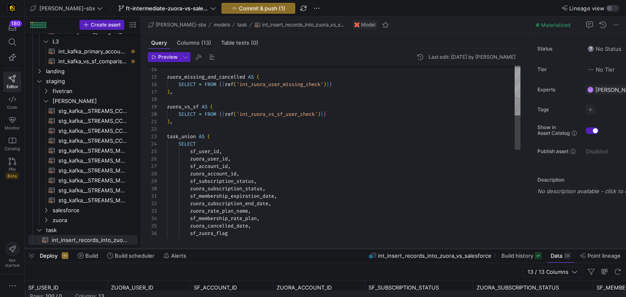
drag, startPoint x: 204, startPoint y: 191, endPoint x: 200, endPoint y: 249, distance: 58.6
click at [200, 249] on div at bounding box center [325, 248] width 601 height 3
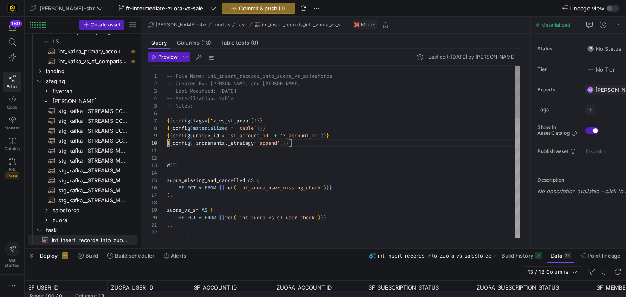
type textarea "-- File Name: int_insert_records_into_zuora_vs_salesforce -- Created By: [PERSO…"
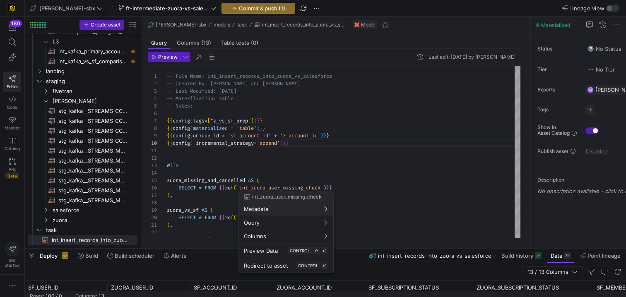
click at [301, 145] on div at bounding box center [313, 148] width 626 height 297
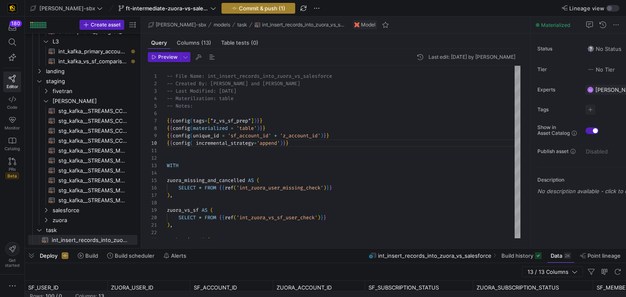
click at [239, 7] on span "Commit & push (1)" at bounding box center [262, 8] width 46 height 7
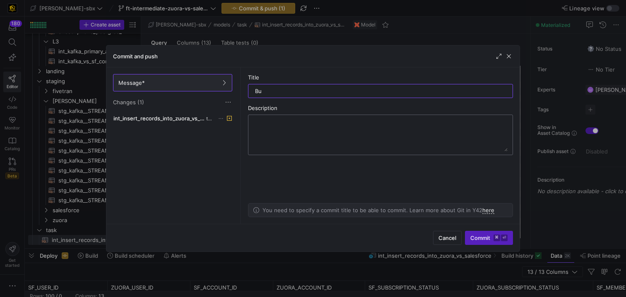
type input "B"
type input "R"
type input "Uncommenting on unique id configuration"
click at [494, 235] on kbd "⌘" at bounding box center [497, 238] width 7 height 7
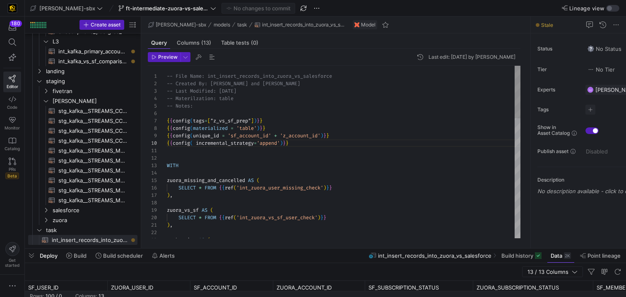
type textarea "-- File Name: int_insert_records_into_zuora_vs_salesforce -- Created By: [PERSO…"
click at [239, 5] on span "Commit & push (1)" at bounding box center [262, 8] width 46 height 7
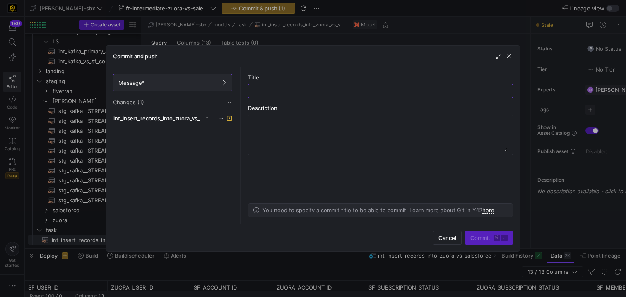
type input "c"
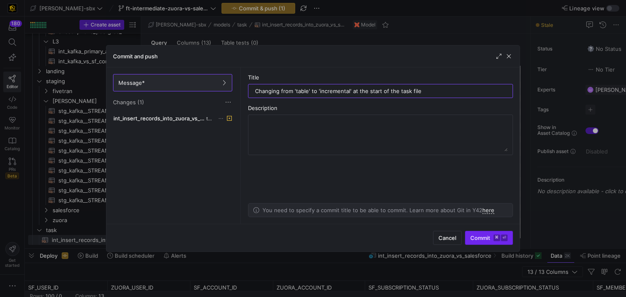
type input "Changing from 'table' to 'incremental' at the start of the task file"
click at [488, 241] on span "Commit ⌘ ⏎" at bounding box center [488, 238] width 37 height 7
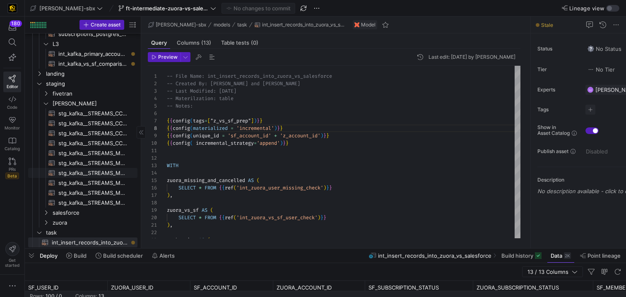
scroll to position [203, 0]
click at [46, 94] on icon "Press SPACE to select this row." at bounding box center [46, 94] width 6 height 5
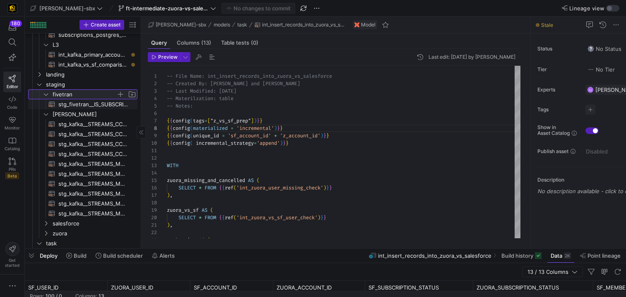
click at [44, 95] on icon at bounding box center [46, 94] width 6 height 5
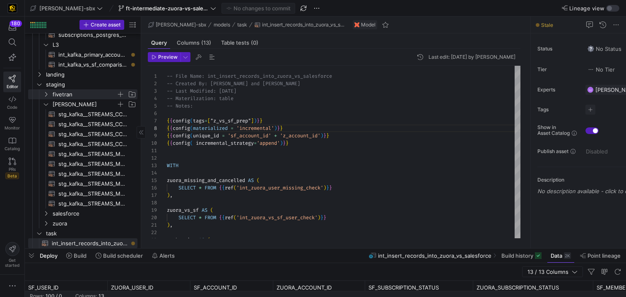
click at [44, 105] on icon "Press SPACE to select this row." at bounding box center [46, 104] width 6 height 5
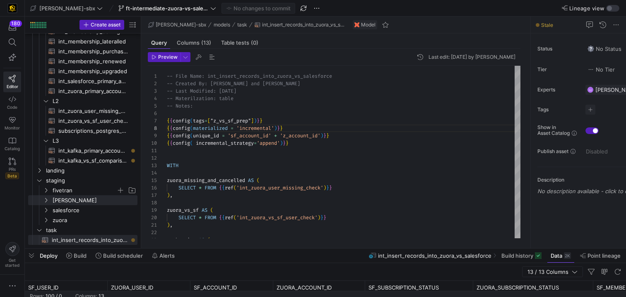
drag, startPoint x: 233, startPoint y: 252, endPoint x: 233, endPoint y: 247, distance: 5.4
click at [233, 252] on div "Deploy Build Build scheduler Alerts int_insert_records_into_zuora_vs_salesforce…" at bounding box center [325, 256] width 601 height 14
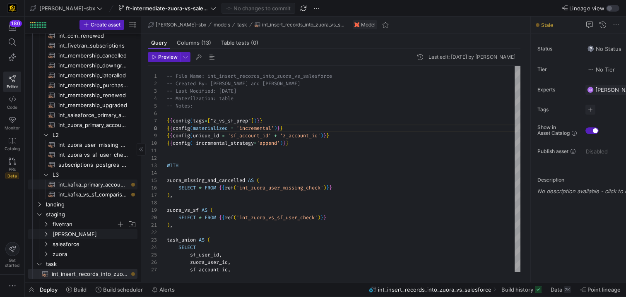
click at [88, 184] on span "int_kafka_primary_accounts​​​​​​​​​​" at bounding box center [93, 185] width 70 height 10
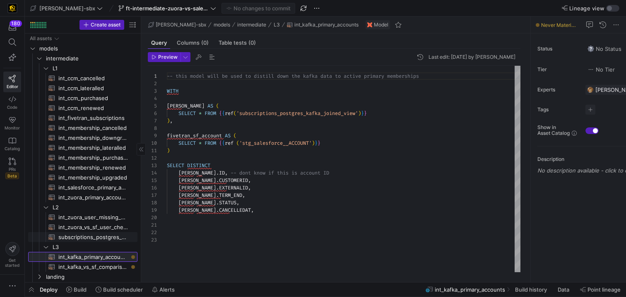
scroll to position [69, 0]
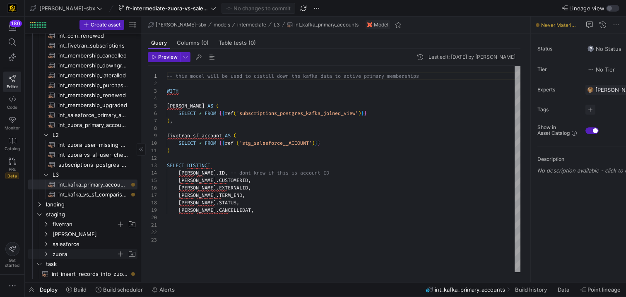
click at [64, 251] on span "zuora" at bounding box center [85, 255] width 64 height 10
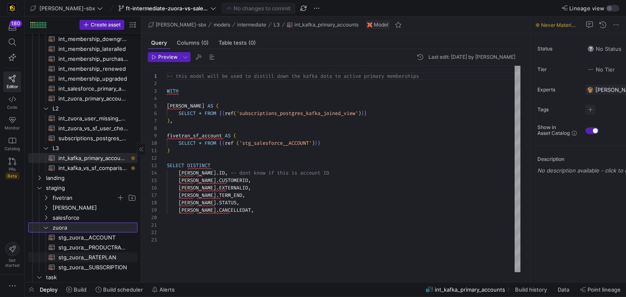
scroll to position [109, 0]
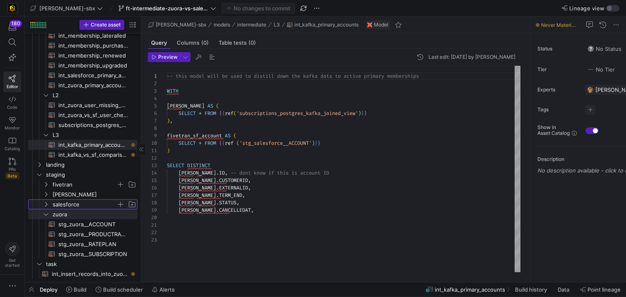
click at [66, 204] on span "salesforce" at bounding box center [85, 205] width 64 height 10
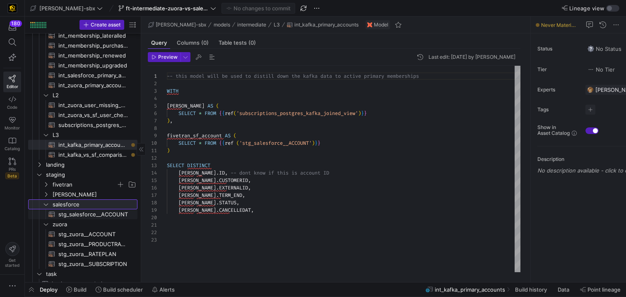
scroll to position [114, 0]
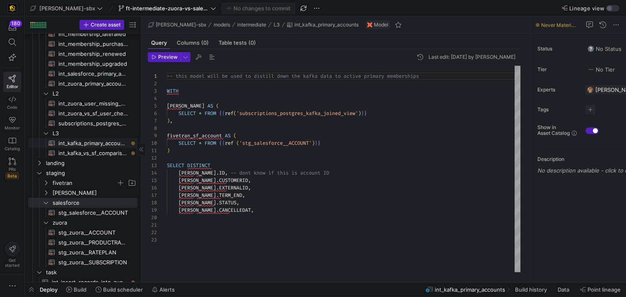
click at [82, 141] on span "int_kafka_primary_accounts​​​​​​​​​​" at bounding box center [93, 144] width 70 height 10
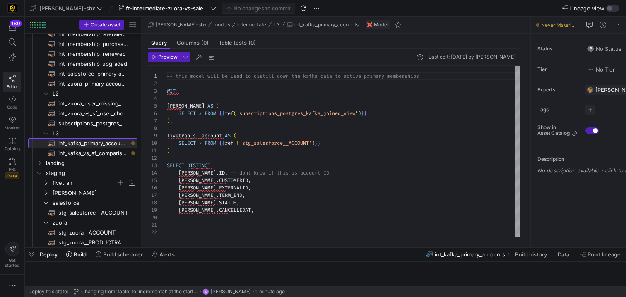
drag, startPoint x: 225, startPoint y: 282, endPoint x: 240, endPoint y: 210, distance: 73.2
click at [240, 246] on div at bounding box center [325, 247] width 601 height 3
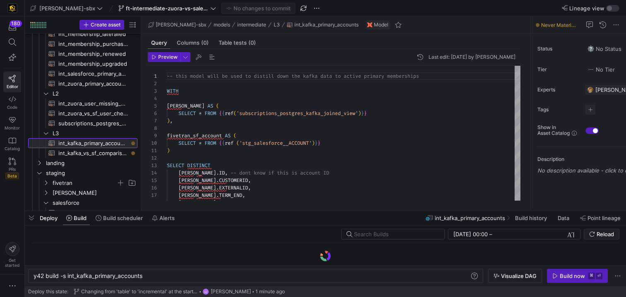
scroll to position [0, 109]
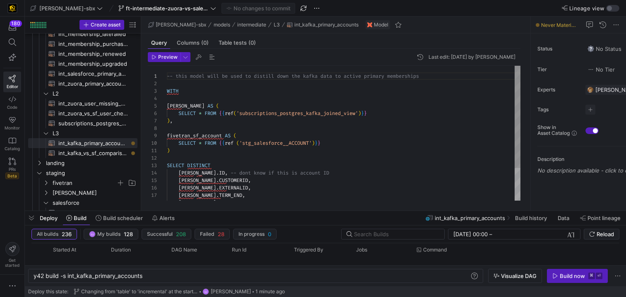
drag, startPoint x: 282, startPoint y: 213, endPoint x: 284, endPoint y: 179, distance: 33.6
click at [284, 179] on as-split "[PERSON_NAME]-sbx ft-intermediate-zuora-vs-salesforce-08052025 No changes to co…" at bounding box center [325, 148] width 601 height 297
click at [286, 191] on div "-- this model will be used to distill down the kaf ka data to active primary me…" at bounding box center [344, 155] width 354 height 178
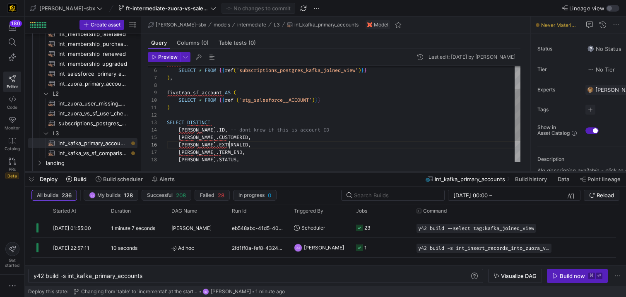
drag, startPoint x: 276, startPoint y: 212, endPoint x: 287, endPoint y: 172, distance: 41.6
click at [286, 173] on div at bounding box center [325, 172] width 601 height 3
click at [570, 275] on div "Build now" at bounding box center [572, 276] width 25 height 7
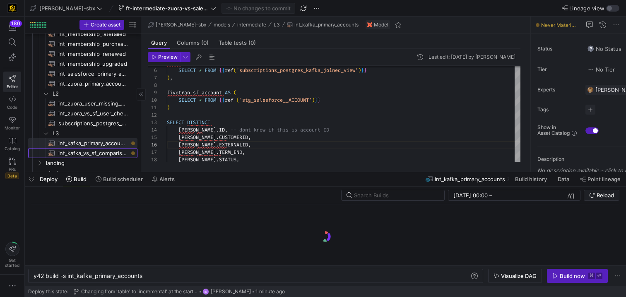
click at [84, 154] on span "int_kafka_vs_sf_comparison​​​​​​​​​​" at bounding box center [93, 154] width 70 height 10
type textarea "-- this model will be used to compare the records that are being pulled from ou…"
type textarea "y42 build -s int_kafka_vs_sf_comparison"
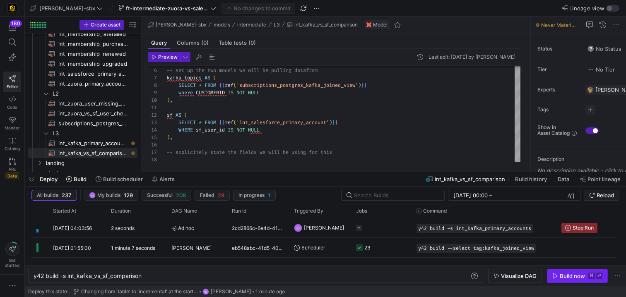
click at [567, 275] on div "Build now" at bounding box center [572, 276] width 25 height 7
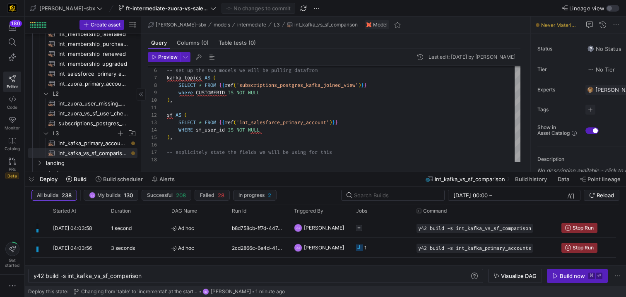
scroll to position [229, 0]
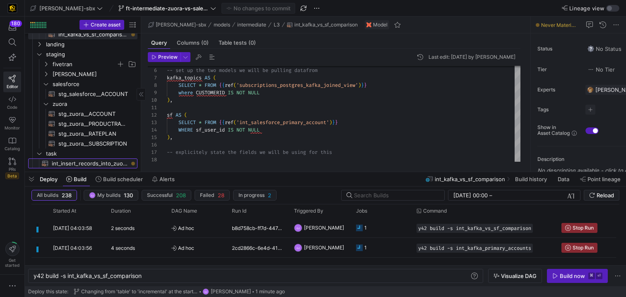
click at [107, 164] on span "int_insert_records_into_zuora_vs_salesforce​​​​​​​​​​" at bounding box center [90, 164] width 76 height 10
type textarea "-- File Name: int_insert_records_into_zuora_vs_salesforce -- Created By: [PERSO…"
type textarea "y42 build -s int_insert_records_into_zuora_vs_salesforce"
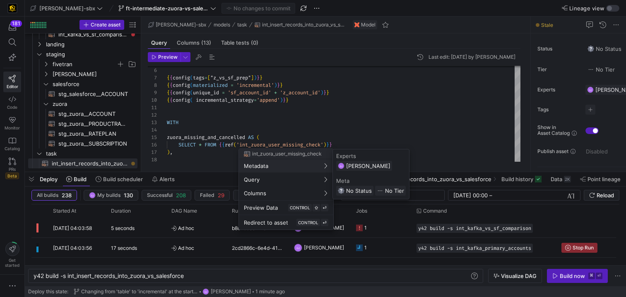
click at [368, 228] on div at bounding box center [313, 148] width 626 height 297
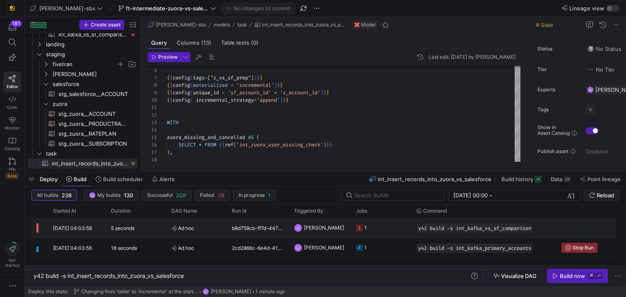
click at [357, 227] on icon "Press SPACE to select this row." at bounding box center [359, 228] width 7 height 7
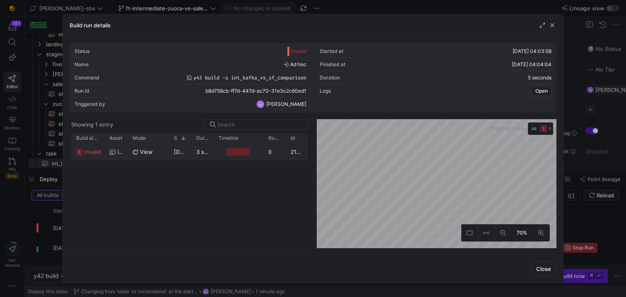
click at [238, 154] on div at bounding box center [239, 152] width 24 height 8
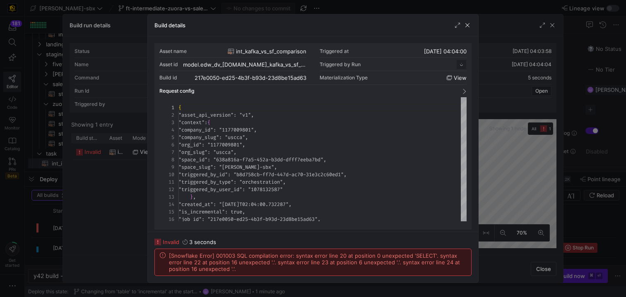
scroll to position [75, 0]
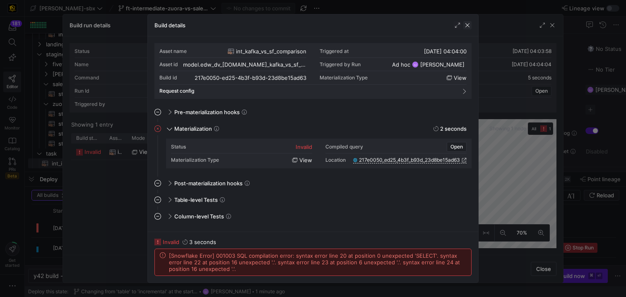
click at [469, 25] on span "button" at bounding box center [467, 25] width 8 height 8
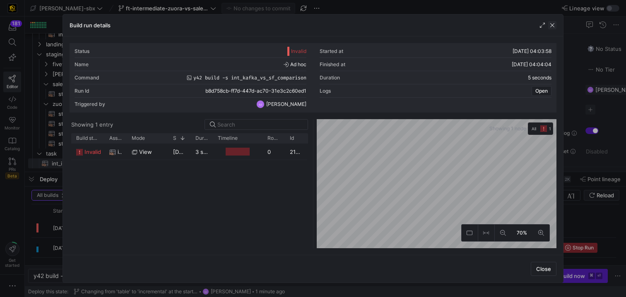
click at [555, 28] on span "button" at bounding box center [552, 25] width 8 height 8
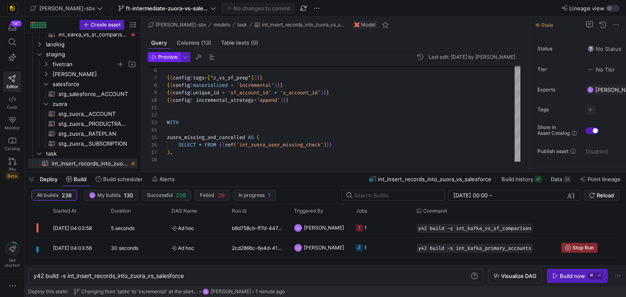
click at [160, 59] on span "Preview" at bounding box center [167, 57] width 19 height 6
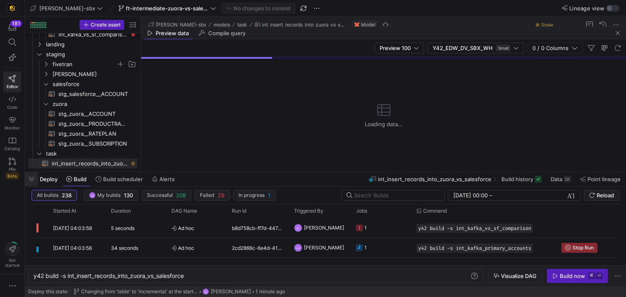
click at [28, 179] on span "button" at bounding box center [31, 179] width 13 height 14
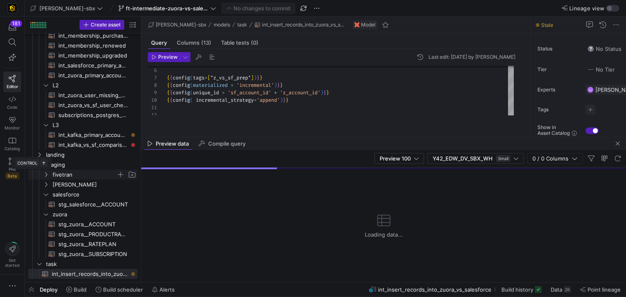
scroll to position [119, 0]
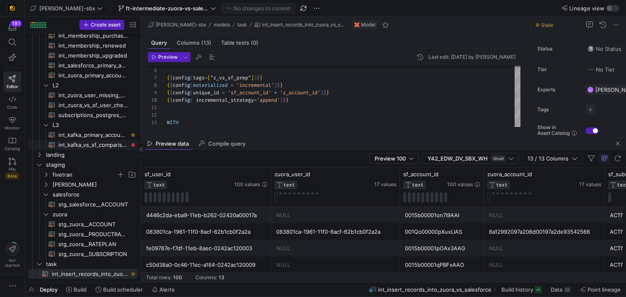
click at [88, 146] on span "int_kafka_vs_sf_comparison​​​​​​​​​​" at bounding box center [93, 145] width 70 height 10
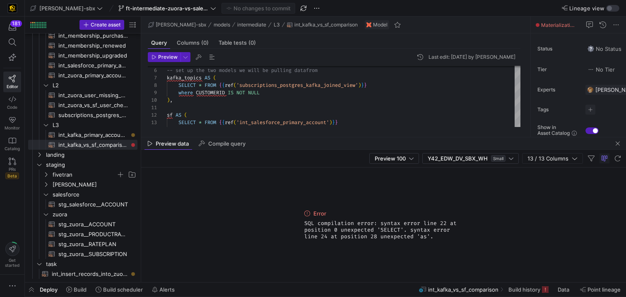
click at [321, 151] on div "Preview 100 Y42_EDW_DV_SBX_WH Small 13 / 13 Columns" at bounding box center [383, 159] width 485 height 18
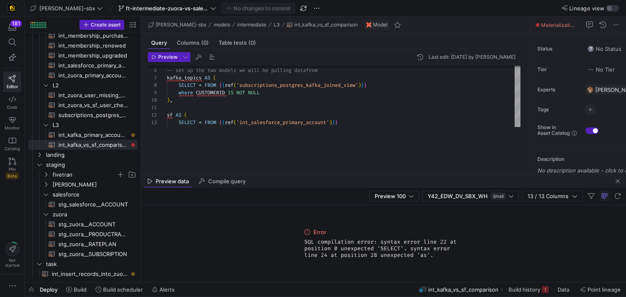
drag, startPoint x: 319, startPoint y: 137, endPoint x: 306, endPoint y: 238, distance: 101.8
click at [306, 175] on div at bounding box center [383, 175] width 485 height 0
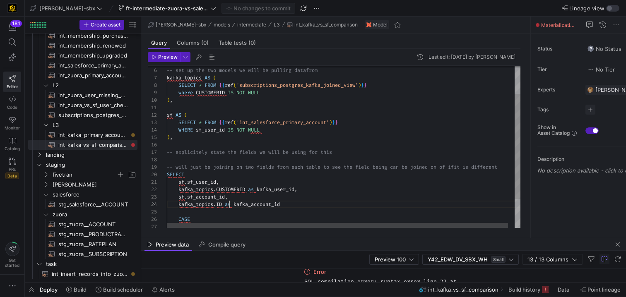
click at [228, 206] on div "-- set up the two models we will be pulling datafr om kafka_topics AS ( SELECT …" at bounding box center [347, 148] width 360 height 250
click at [296, 208] on div "-- set up the two models we will be pulling datafr om kafka_topics AS ( SELECT …" at bounding box center [347, 148] width 360 height 250
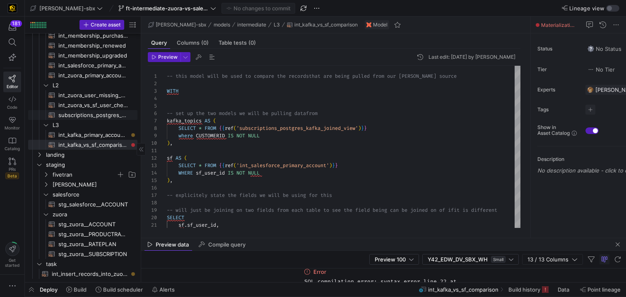
click at [80, 112] on span "subscriptions_postgres_kafka_joined_view​​​​​​​​​​" at bounding box center [93, 116] width 70 height 10
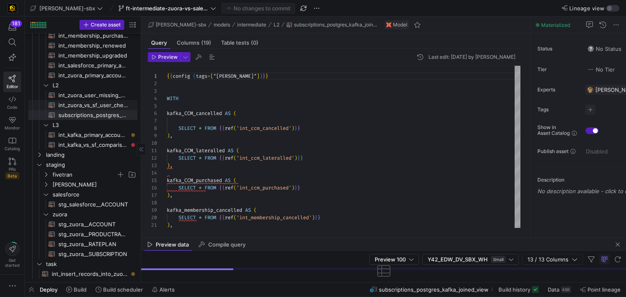
click at [103, 104] on span "int_zuora_vs_sf_user_check​​​​​​​​​​" at bounding box center [93, 106] width 70 height 10
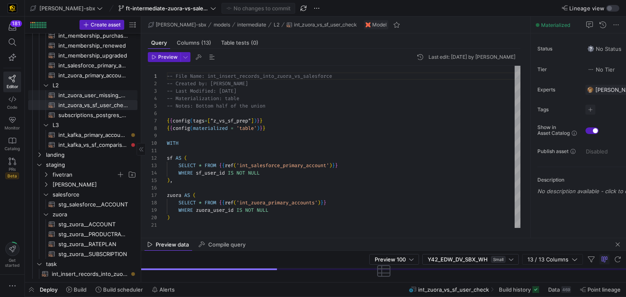
click at [86, 96] on span "int_zuora_user_missing_check​​​​​​​​​​" at bounding box center [93, 96] width 70 height 10
click at [330, 239] on div "Preview data Compile query" at bounding box center [383, 245] width 485 height 12
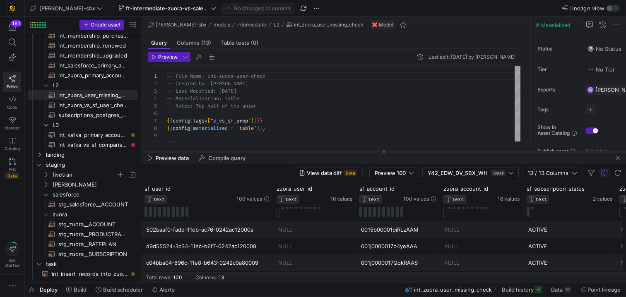
drag, startPoint x: 334, startPoint y: 238, endPoint x: 346, endPoint y: 150, distance: 88.7
click at [346, 152] on div at bounding box center [383, 152] width 485 height 0
click at [70, 291] on icon at bounding box center [69, 290] width 6 height 6
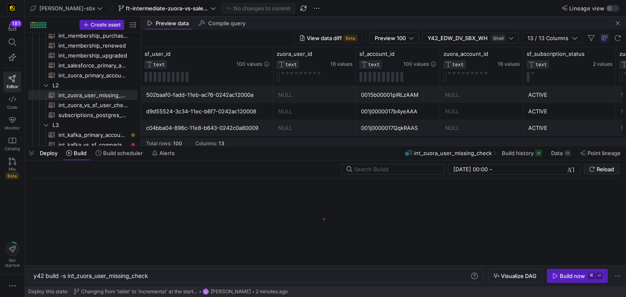
scroll to position [0, 116]
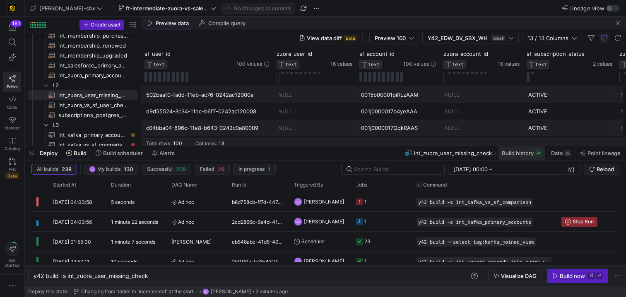
click at [524, 150] on span "Build history" at bounding box center [518, 153] width 32 height 7
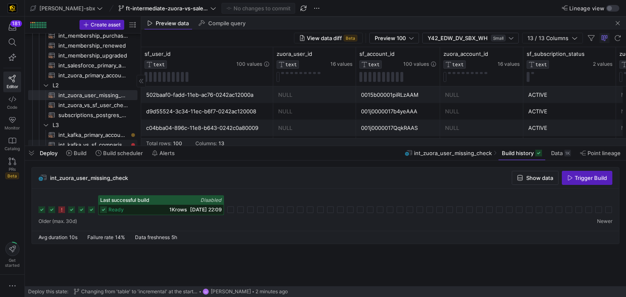
click at [97, 142] on span "int_kafka_vs_sf_comparison​​​​​​​​​​" at bounding box center [93, 145] width 70 height 10
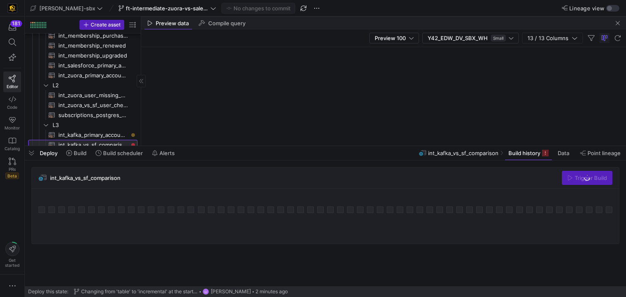
scroll to position [126, 0]
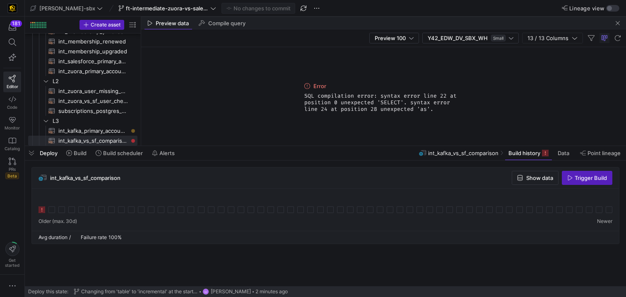
click at [42, 210] on icon at bounding box center [42, 210] width 7 height 7
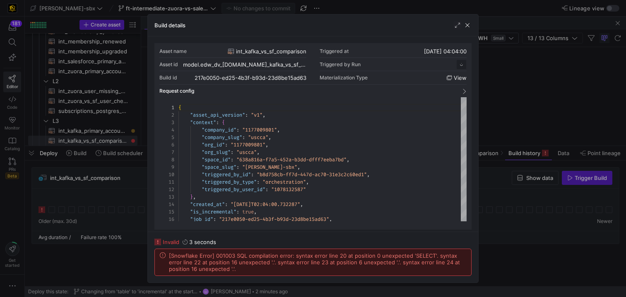
scroll to position [75, 0]
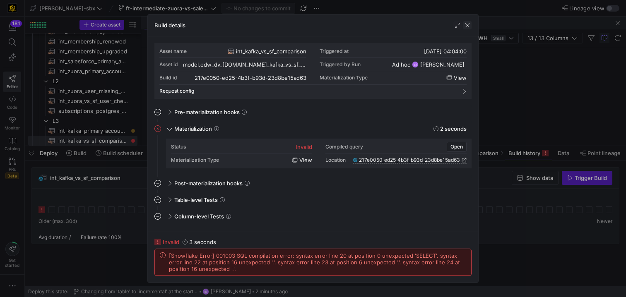
click at [467, 24] on span "button" at bounding box center [467, 25] width 8 height 8
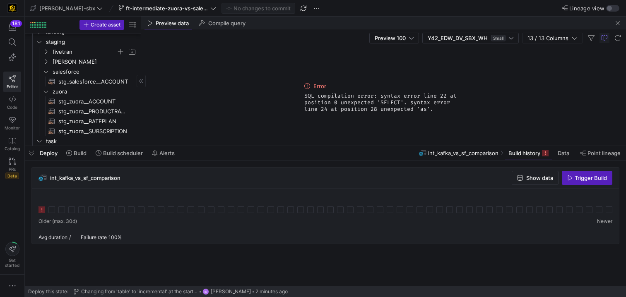
scroll to position [256, 0]
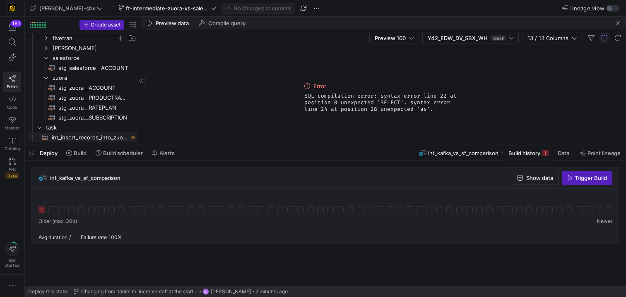
click at [90, 137] on span "int_insert_records_into_zuora_vs_salesforce​​​​​​​​​​" at bounding box center [90, 138] width 76 height 10
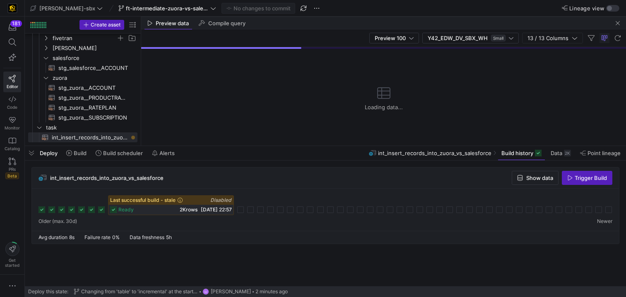
click at [180, 212] on span "2K rows" at bounding box center [189, 210] width 18 height 6
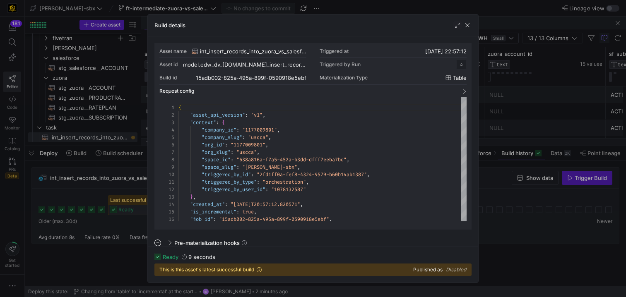
scroll to position [75, 0]
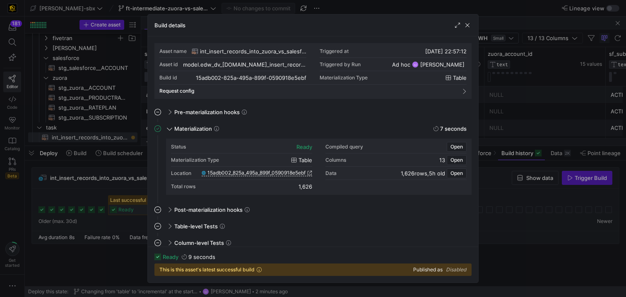
drag, startPoint x: 301, startPoint y: 188, endPoint x: 316, endPoint y: 188, distance: 15.7
click at [316, 188] on div "Status ready Compiled query Open Materialization Type table Columns 13 Open Loc…" at bounding box center [319, 166] width 296 height 53
click at [469, 29] on span "button" at bounding box center [467, 25] width 8 height 8
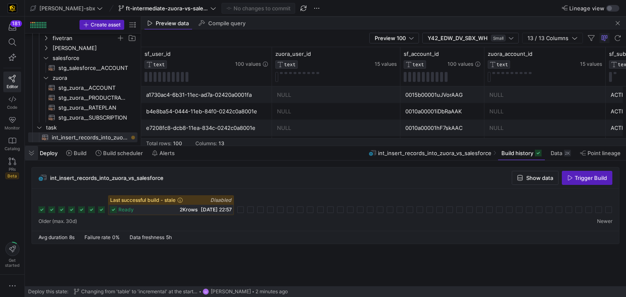
click at [38, 154] on span "button" at bounding box center [31, 153] width 13 height 14
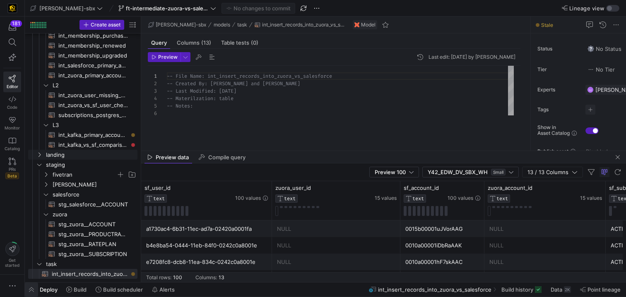
scroll to position [119, 0]
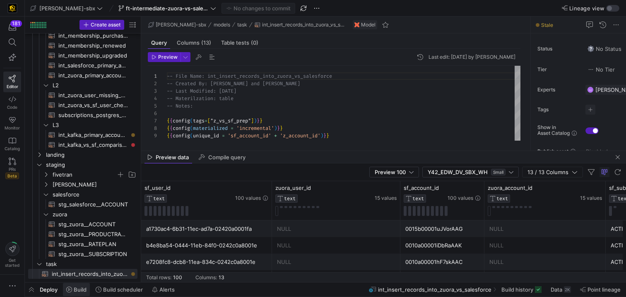
click at [77, 290] on span "Build" at bounding box center [80, 290] width 13 height 7
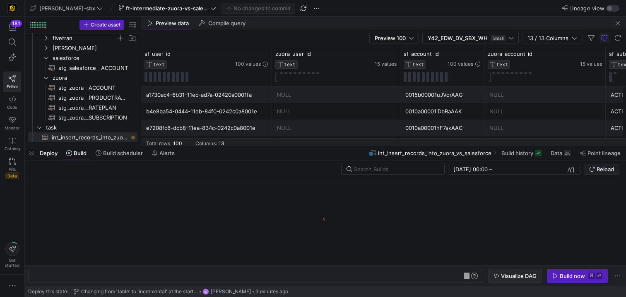
scroll to position [0, 153]
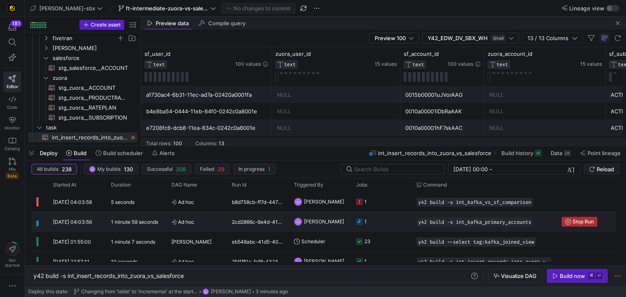
click at [577, 221] on span "Stop Run" at bounding box center [583, 222] width 21 height 6
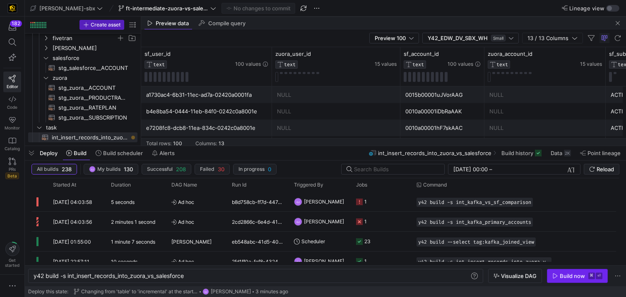
click at [564, 277] on div "Build now" at bounding box center [572, 276] width 25 height 7
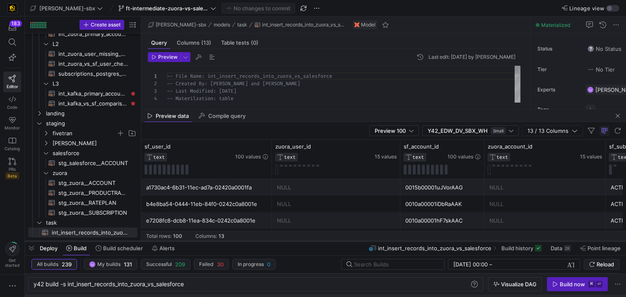
scroll to position [159, 0]
drag, startPoint x: 302, startPoint y: 147, endPoint x: 304, endPoint y: 244, distance: 96.9
click at [304, 243] on div at bounding box center [325, 241] width 601 height 3
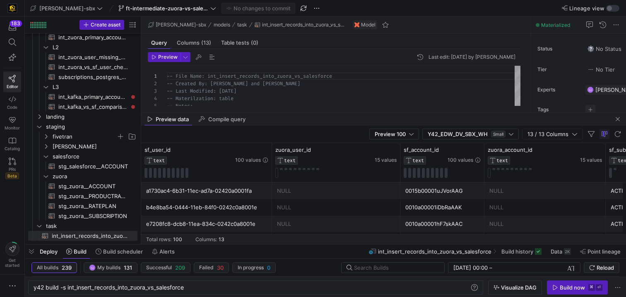
click at [319, 111] on mat-tab-group "Query Columns (13) Table tests (0) Preview Last edit: [DATE] by [PERSON_NAME] 1…" at bounding box center [334, 73] width 386 height 79
click at [553, 246] on div at bounding box center [325, 244] width 601 height 3
click at [556, 249] on span "Data" at bounding box center [557, 252] width 12 height 7
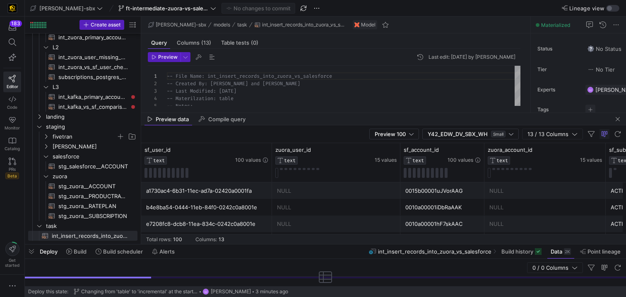
click at [624, 121] on div "Preview data Compile query" at bounding box center [383, 119] width 485 height 12
click at [621, 120] on span "button" at bounding box center [618, 119] width 10 height 10
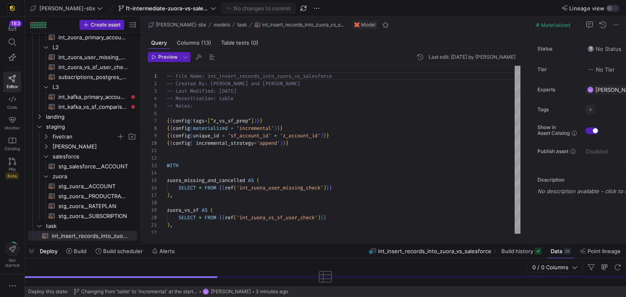
scroll to position [179, 0]
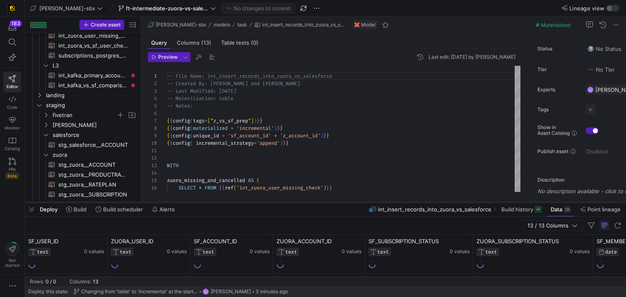
drag, startPoint x: 502, startPoint y: 244, endPoint x: 506, endPoint y: 202, distance: 42.8
click at [506, 202] on div at bounding box center [325, 202] width 601 height 3
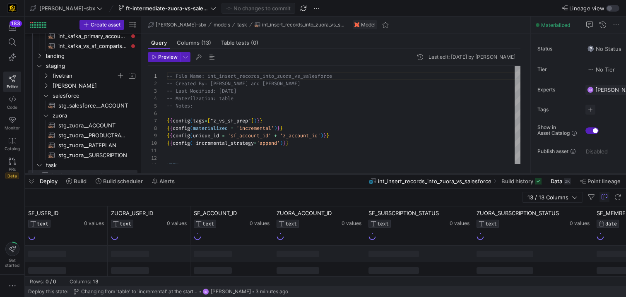
scroll to position [229, 0]
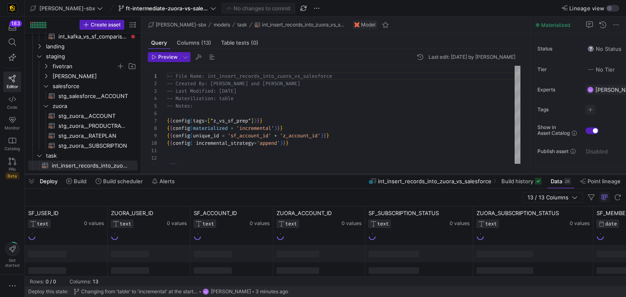
drag, startPoint x: 322, startPoint y: 202, endPoint x: 328, endPoint y: 173, distance: 29.7
click at [328, 173] on div at bounding box center [325, 174] width 601 height 3
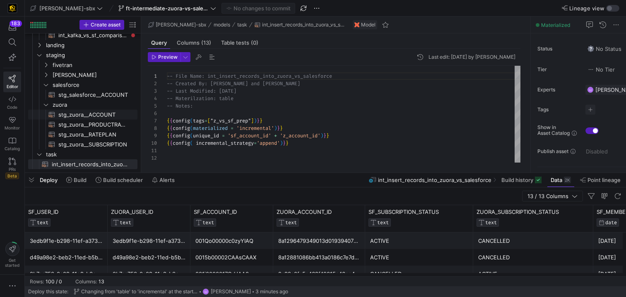
click at [78, 116] on span "stg_zuora__ACCOUNT​​​​​​​​​​" at bounding box center [93, 115] width 70 height 10
type textarea "{{config(tags=["z_vs_sf_prep"])}} {{config(materialized = 'table')}} WITH sourc…"
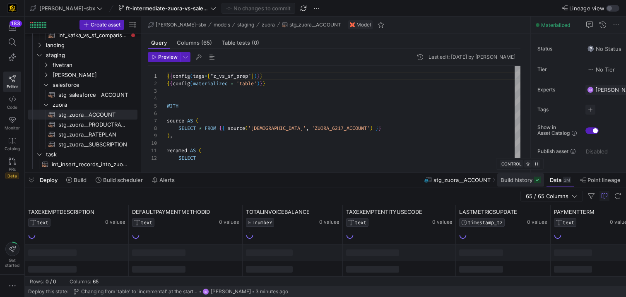
click at [507, 181] on span "Build history" at bounding box center [517, 180] width 32 height 7
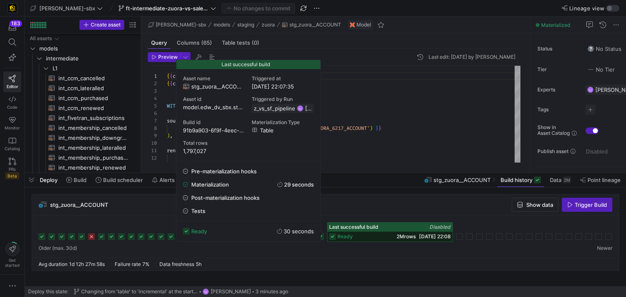
scroll to position [75, 0]
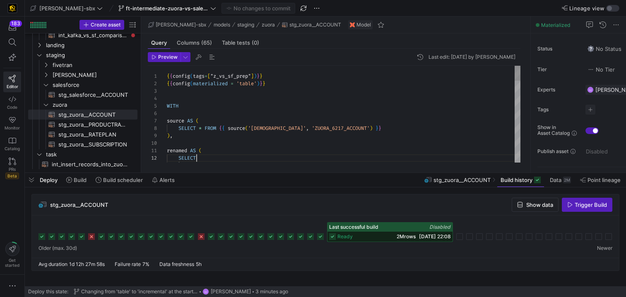
click at [117, 184] on span at bounding box center [119, 180] width 54 height 13
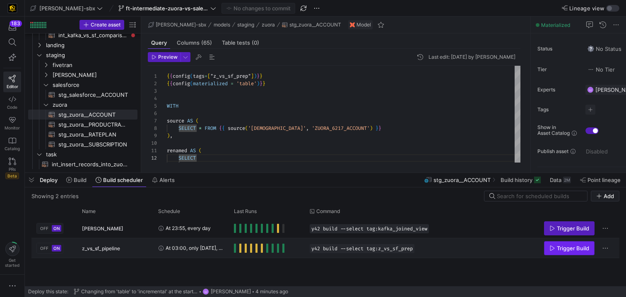
click at [560, 251] on span "Trigger Build" at bounding box center [573, 248] width 32 height 7
click at [235, 250] on span "Press SPACE to select this row." at bounding box center [235, 248] width 2 height 9
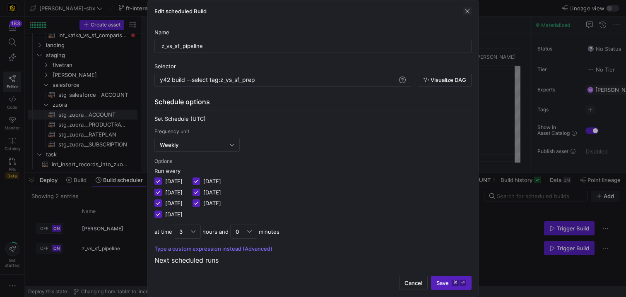
click at [470, 11] on span "button" at bounding box center [467, 11] width 8 height 8
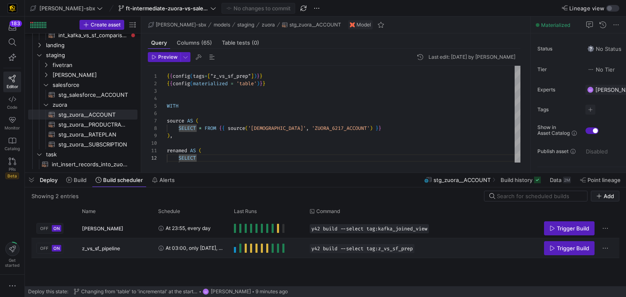
click at [292, 246] on y42-orchestration-run-status-cell-renderer "Press SPACE to select this row." at bounding box center [267, 248] width 66 height 19
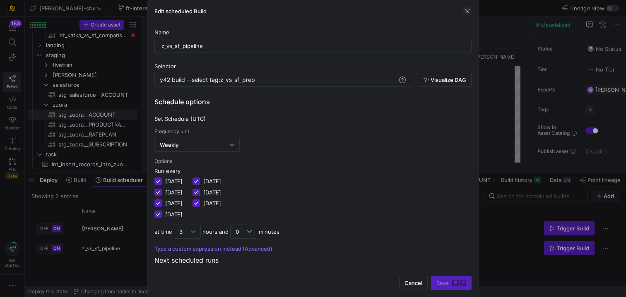
click at [464, 10] on span "button" at bounding box center [467, 11] width 8 height 8
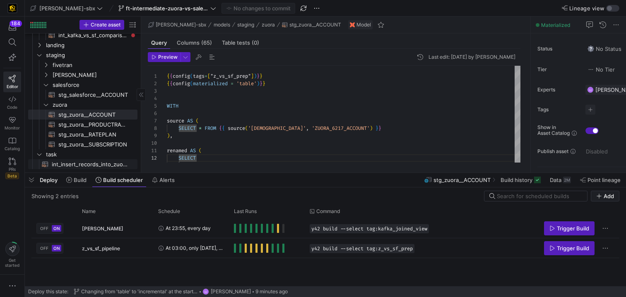
click at [79, 167] on span "int_insert_records_into_zuora_vs_salesforce​​​​​​​​​​" at bounding box center [90, 165] width 76 height 10
type textarea "-- File Name: int_insert_records_into_zuora_vs_salesforce -- Created By: [PERSO…"
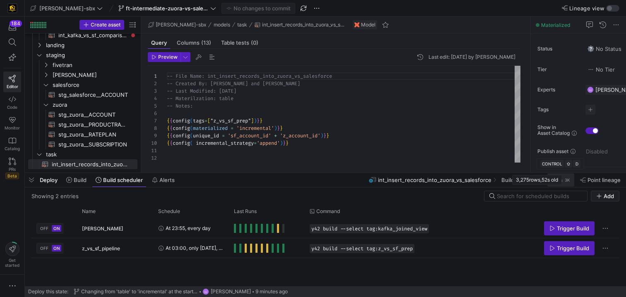
click at [565, 182] on div "3K" at bounding box center [567, 180] width 7 height 7
